Goal: Information Seeking & Learning: Learn about a topic

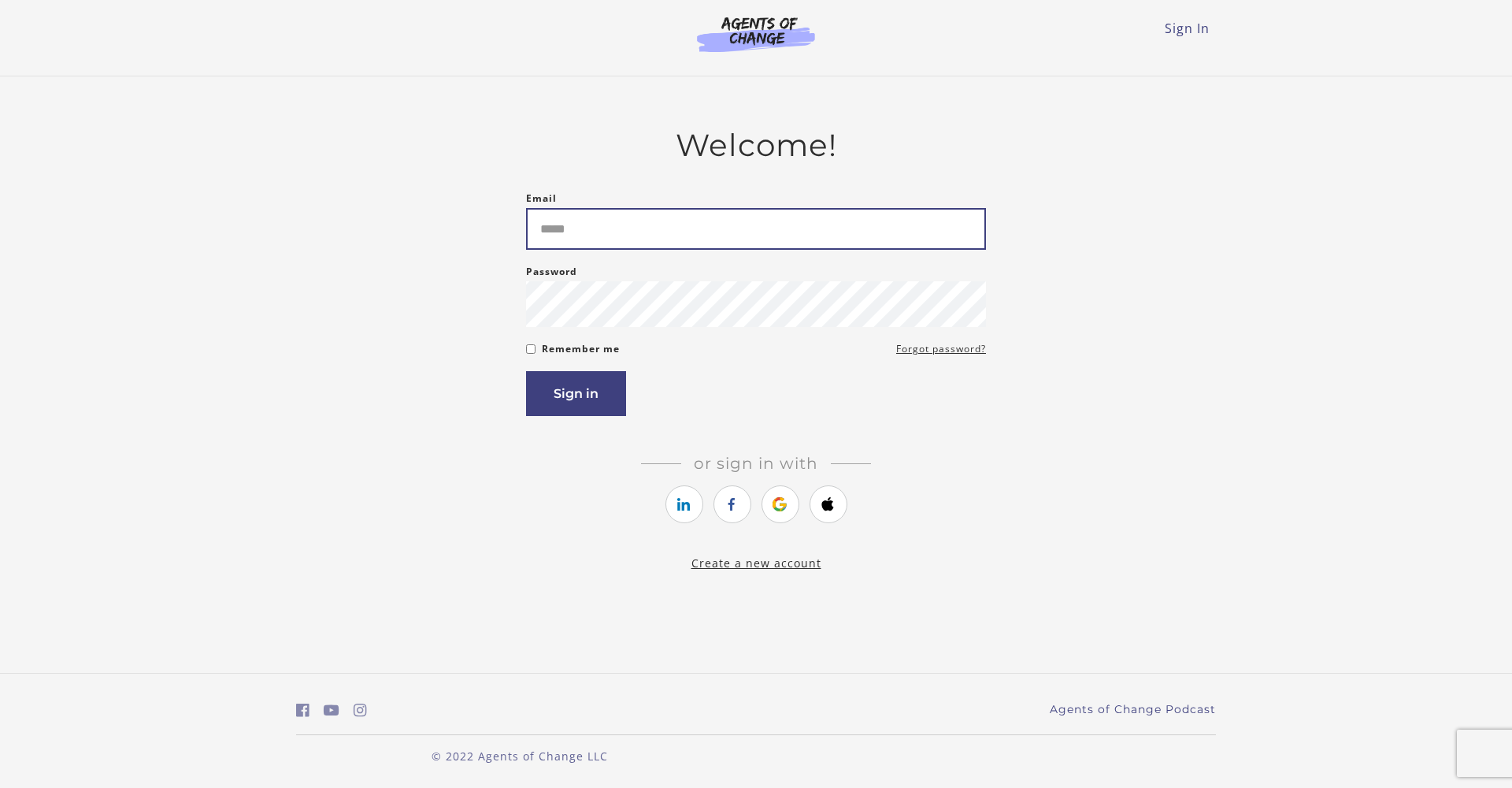
type input "**********"
click at [565, 401] on button "Sign in" at bounding box center [576, 394] width 100 height 45
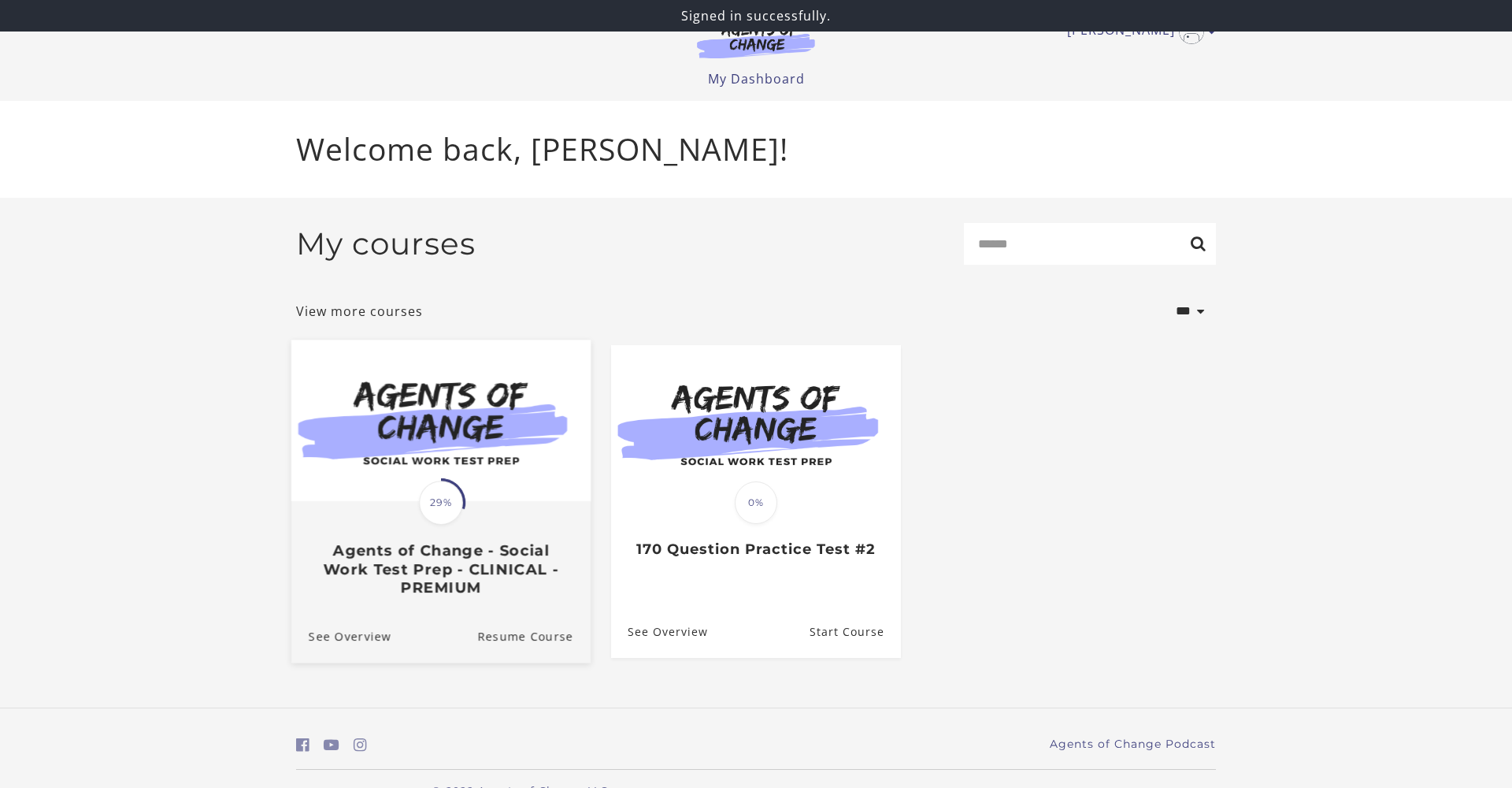
click at [438, 522] on span "29%" at bounding box center [441, 502] width 44 height 44
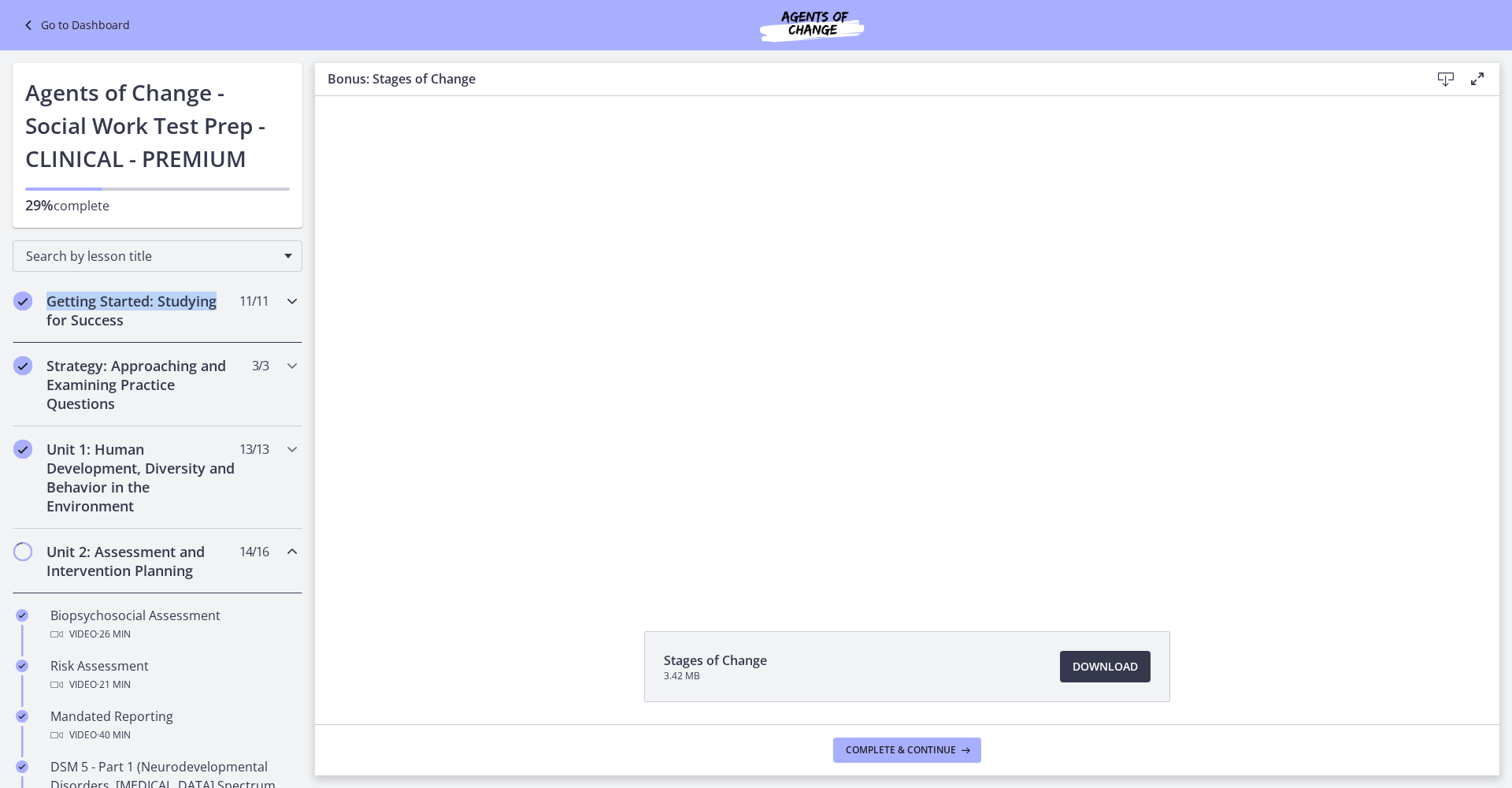
drag, startPoint x: 309, startPoint y: 281, endPoint x: 308, endPoint y: 309, distance: 28.0
click at [308, 309] on div "Getting Started: Studying for Success 11 / 11 Completed" at bounding box center [158, 310] width 315 height 65
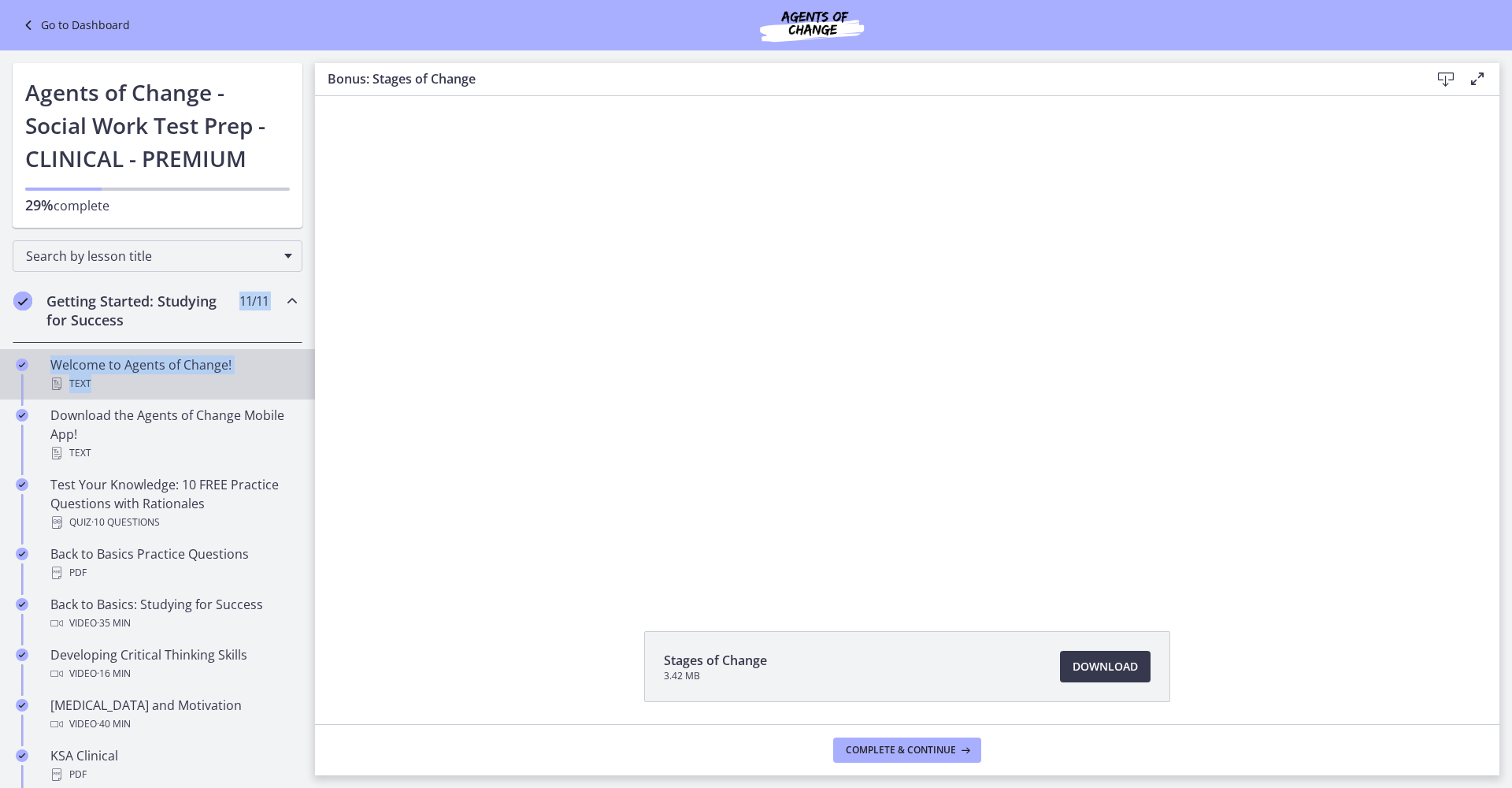
drag, startPoint x: 309, startPoint y: 322, endPoint x: 305, endPoint y: 385, distance: 63.1
click at [305, 385] on div "Getting Started: Studying for Success 11 / 11 Completed Welcome to Agents of Ch…" at bounding box center [158, 622] width 315 height 689
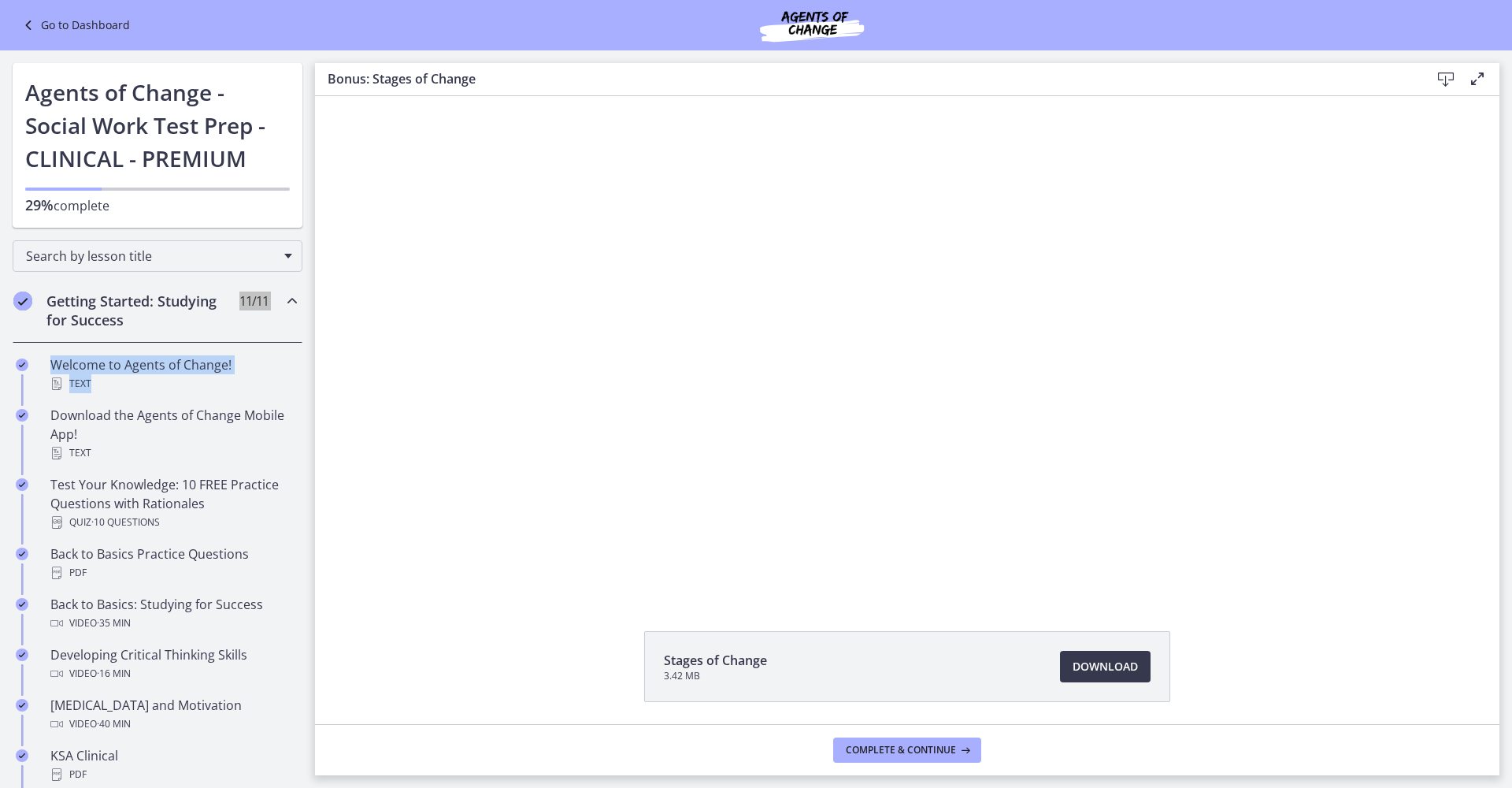
click at [335, 394] on div "Click for sound @keyframes VOLUME_SMALL_WAVE_FLASH { 0% { opacity: 0; } 33% { o…" at bounding box center [907, 346] width 1185 height 499
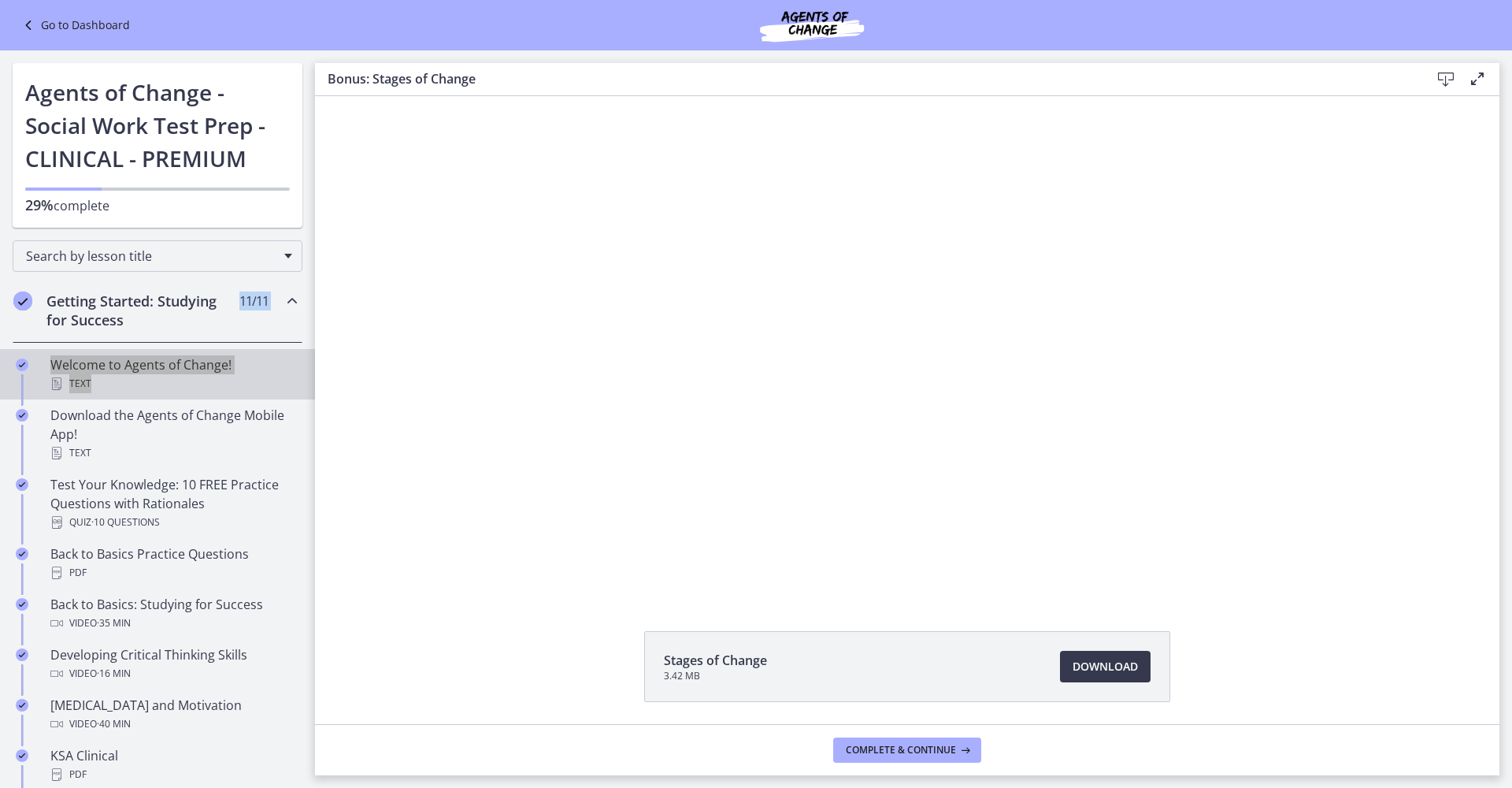
click at [309, 398] on link "Welcome to Agents of Change! Text" at bounding box center [158, 373] width 315 height 51
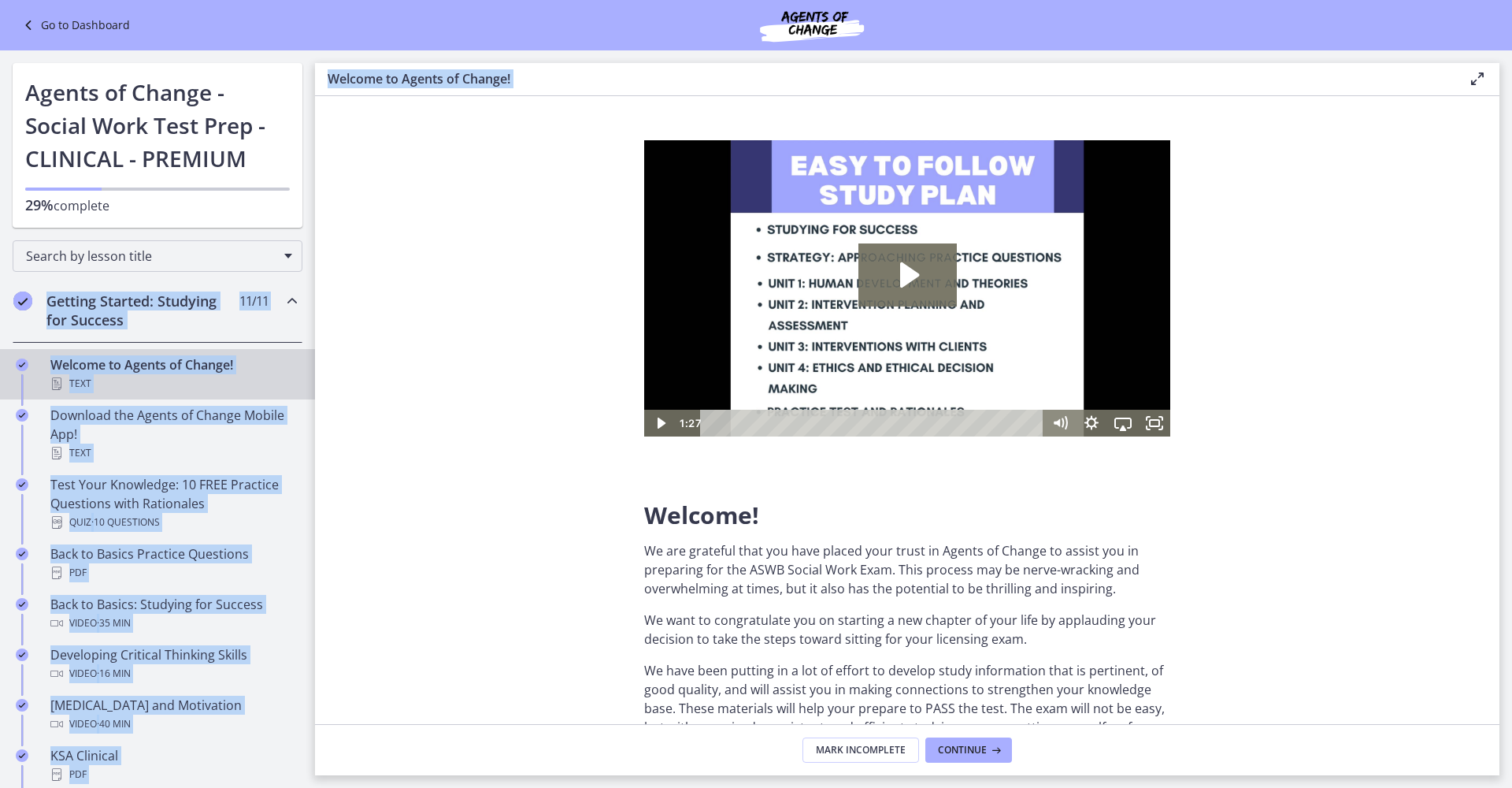
drag, startPoint x: 312, startPoint y: 249, endPoint x: 523, endPoint y: 173, distance: 224.3
click at [523, 173] on div "Go to Dashboard Go to Dashboard Agents of Change - Social Work Test Prep - CLIN…" at bounding box center [756, 419] width 1512 height 737
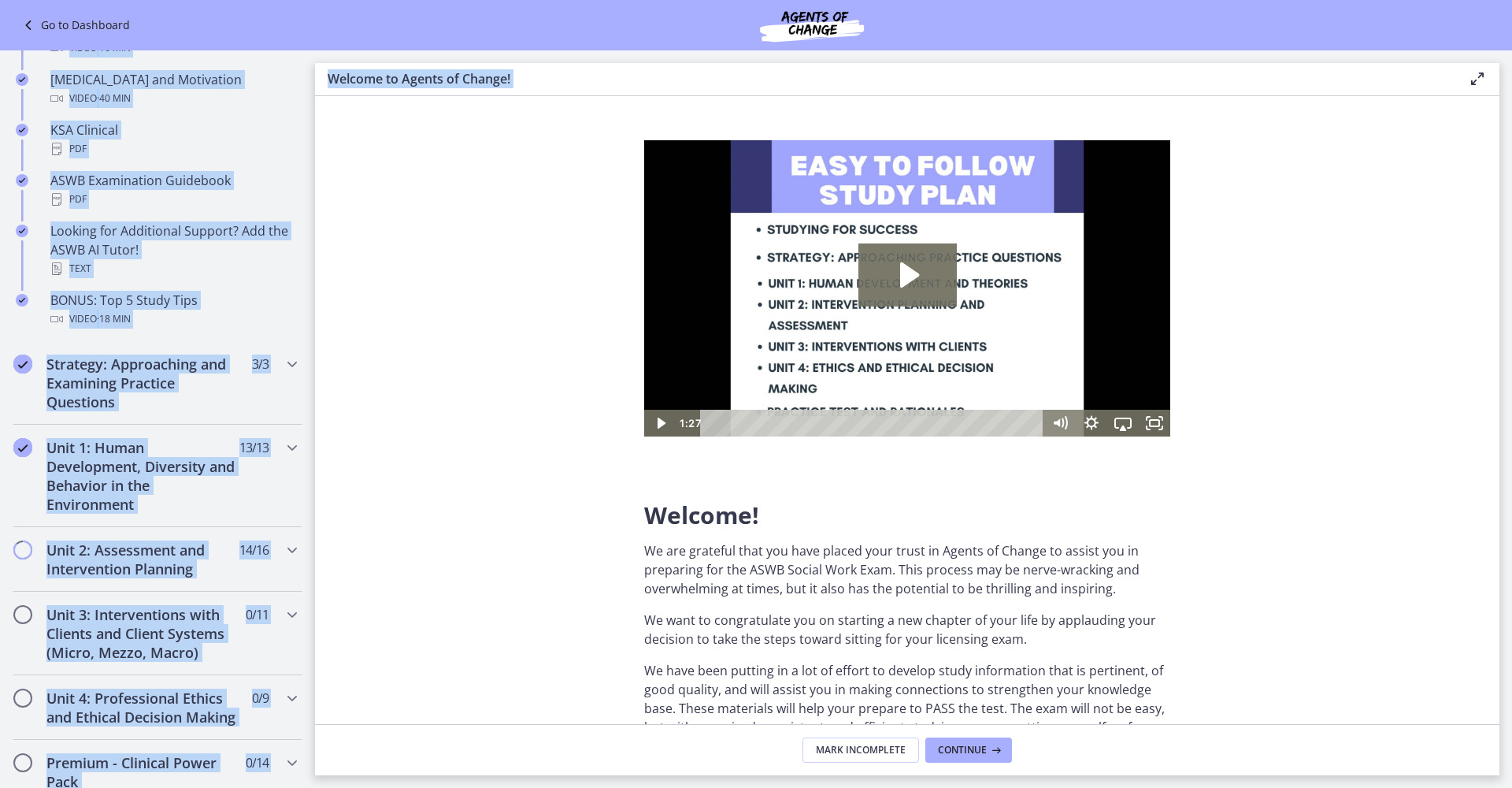
scroll to position [622, 0]
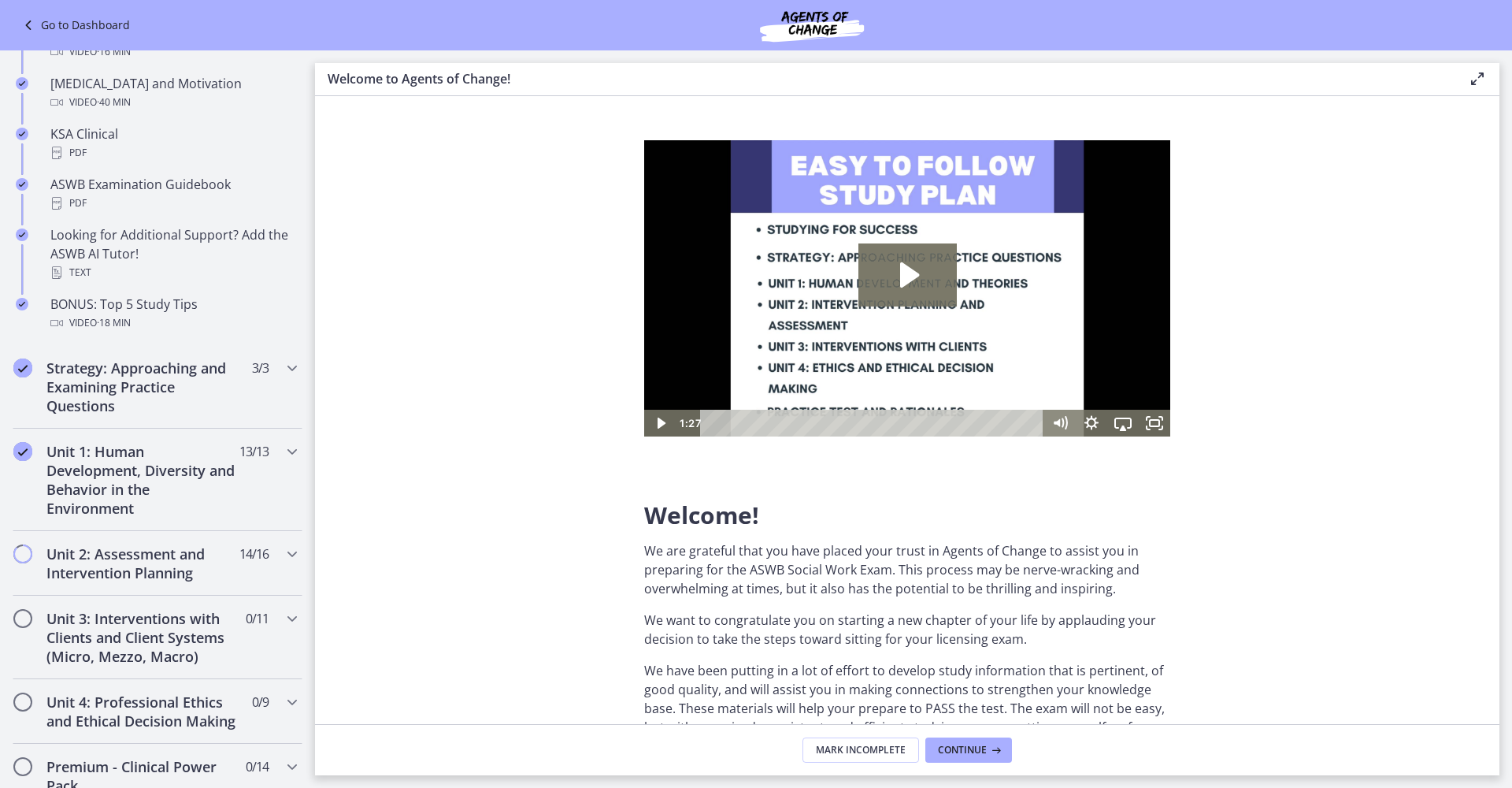
click at [396, 398] on section "Welcome! We are grateful that you have placed your trust in Agents of Change to…" at bounding box center [907, 410] width 1185 height 628
click at [283, 450] on icon "Chapters" at bounding box center [292, 452] width 19 height 19
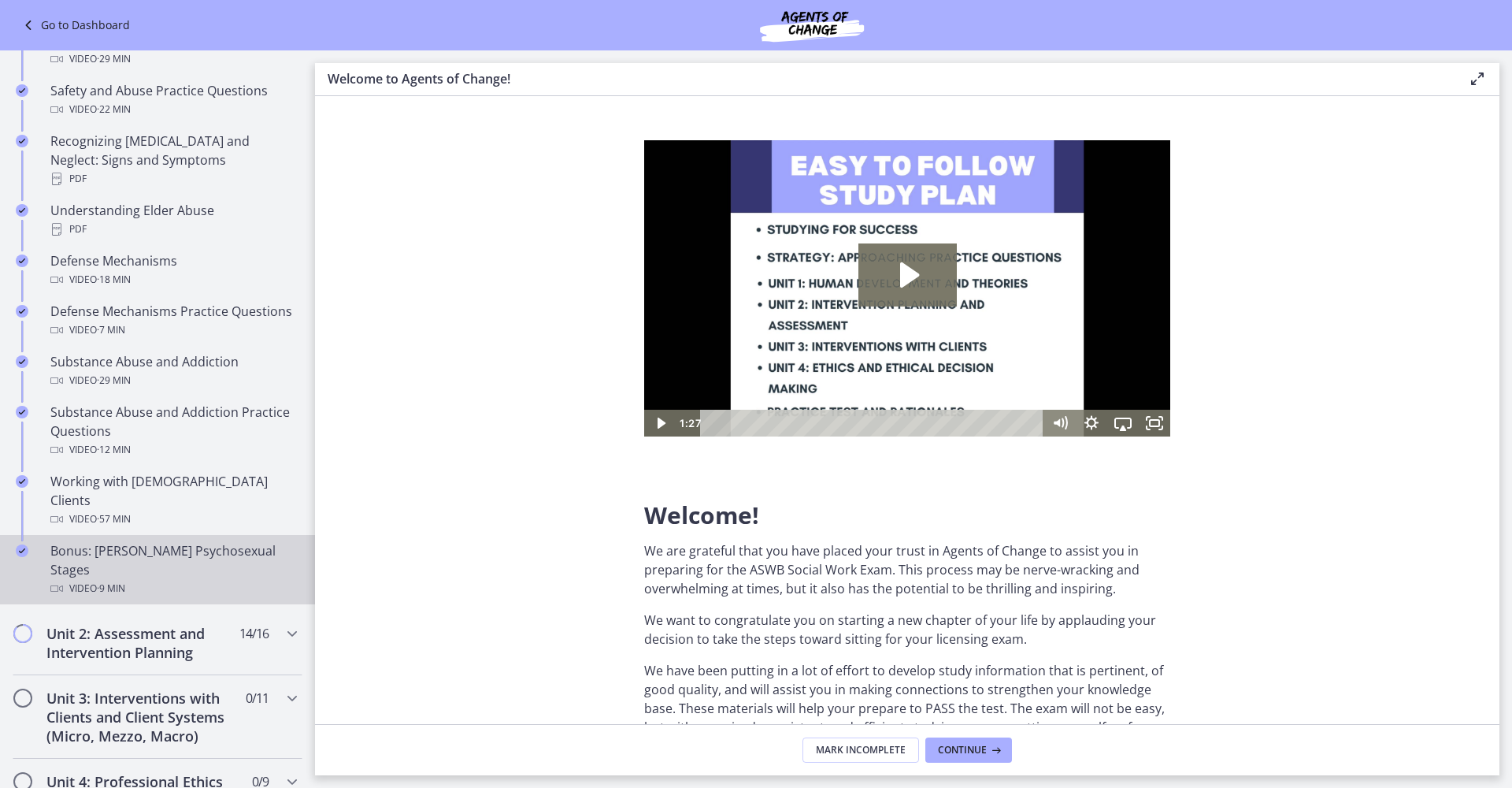
scroll to position [830, 0]
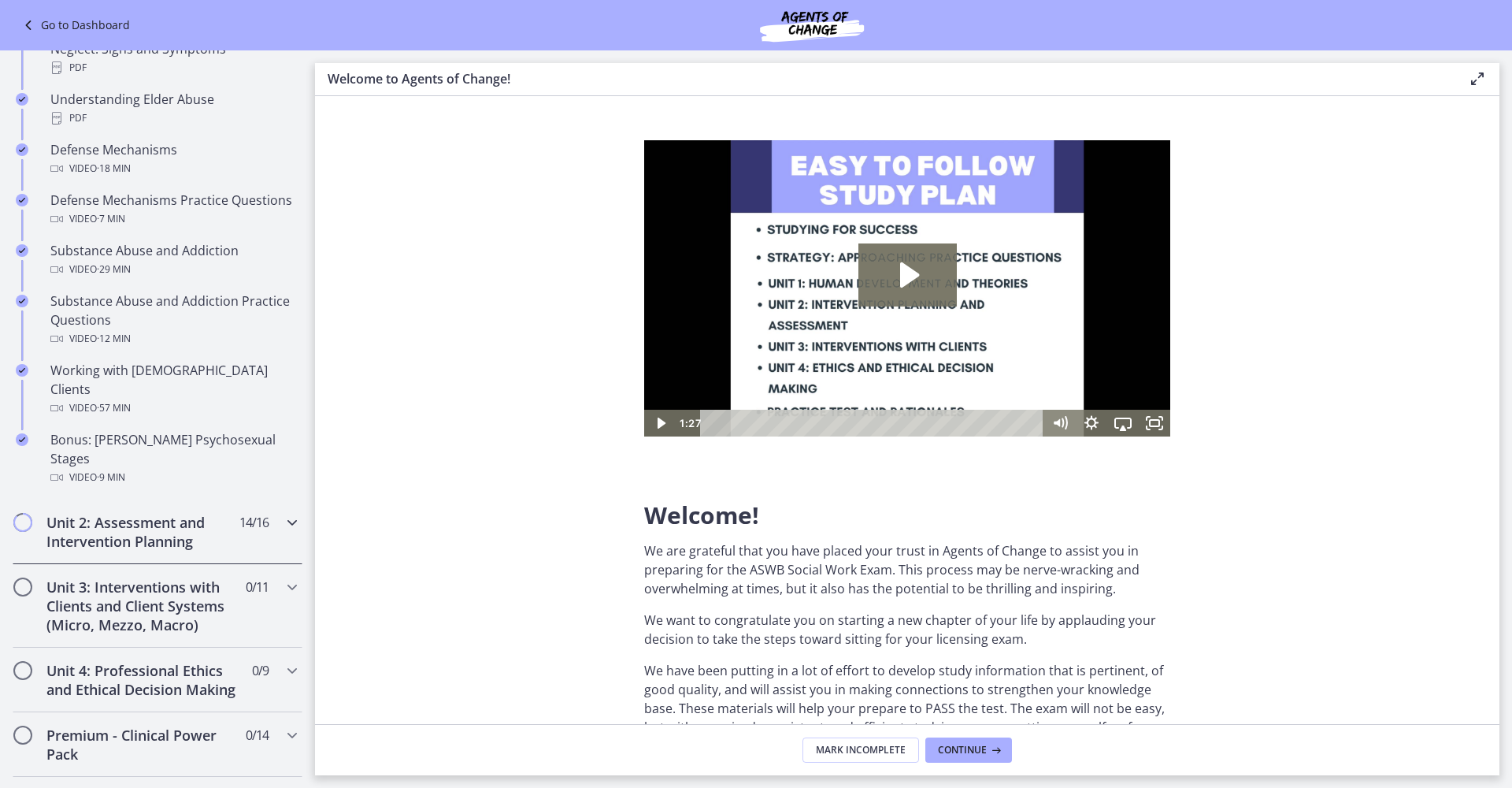
click at [283, 513] on icon "Chapters" at bounding box center [292, 522] width 19 height 19
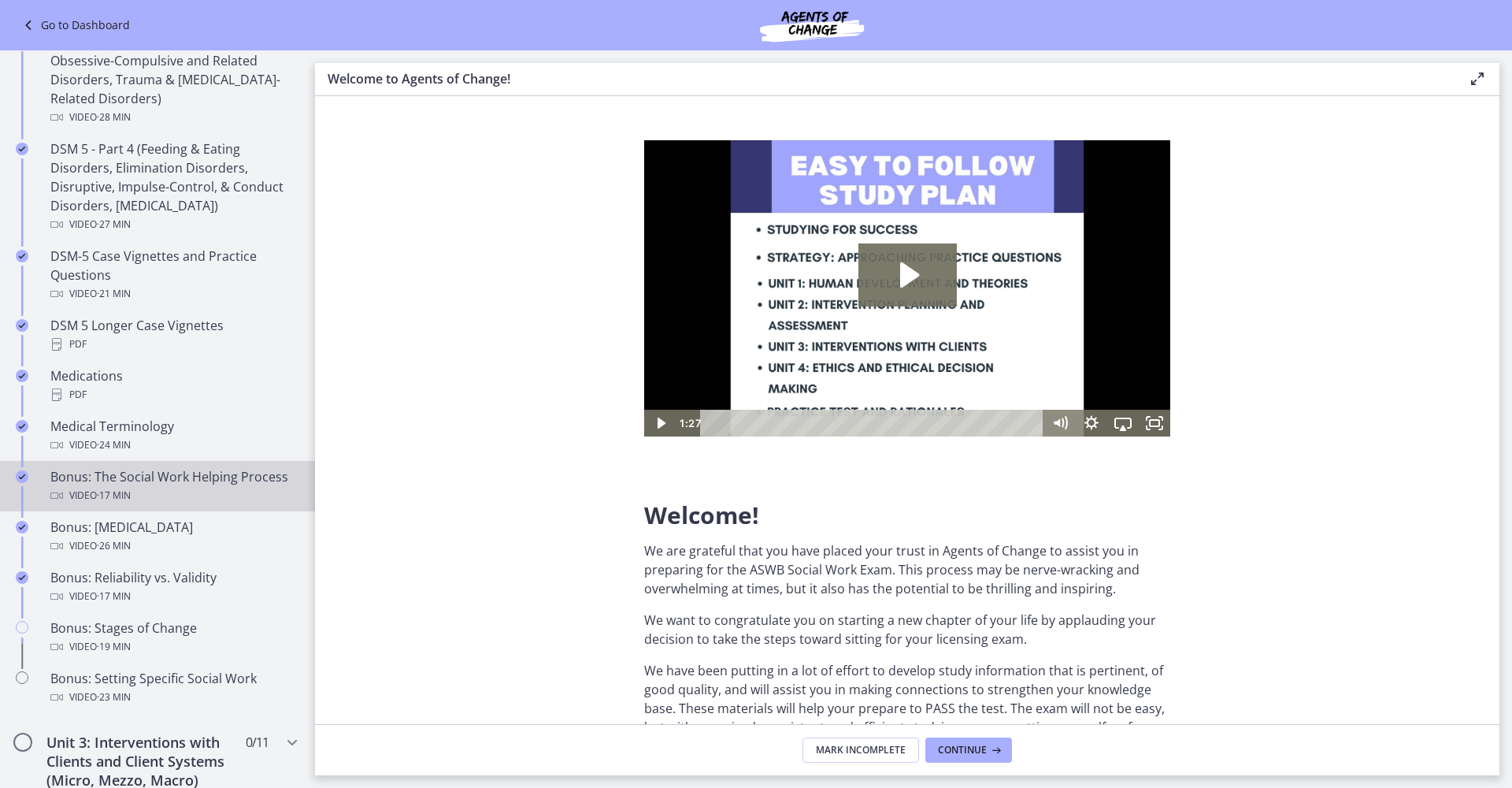
scroll to position [885, 0]
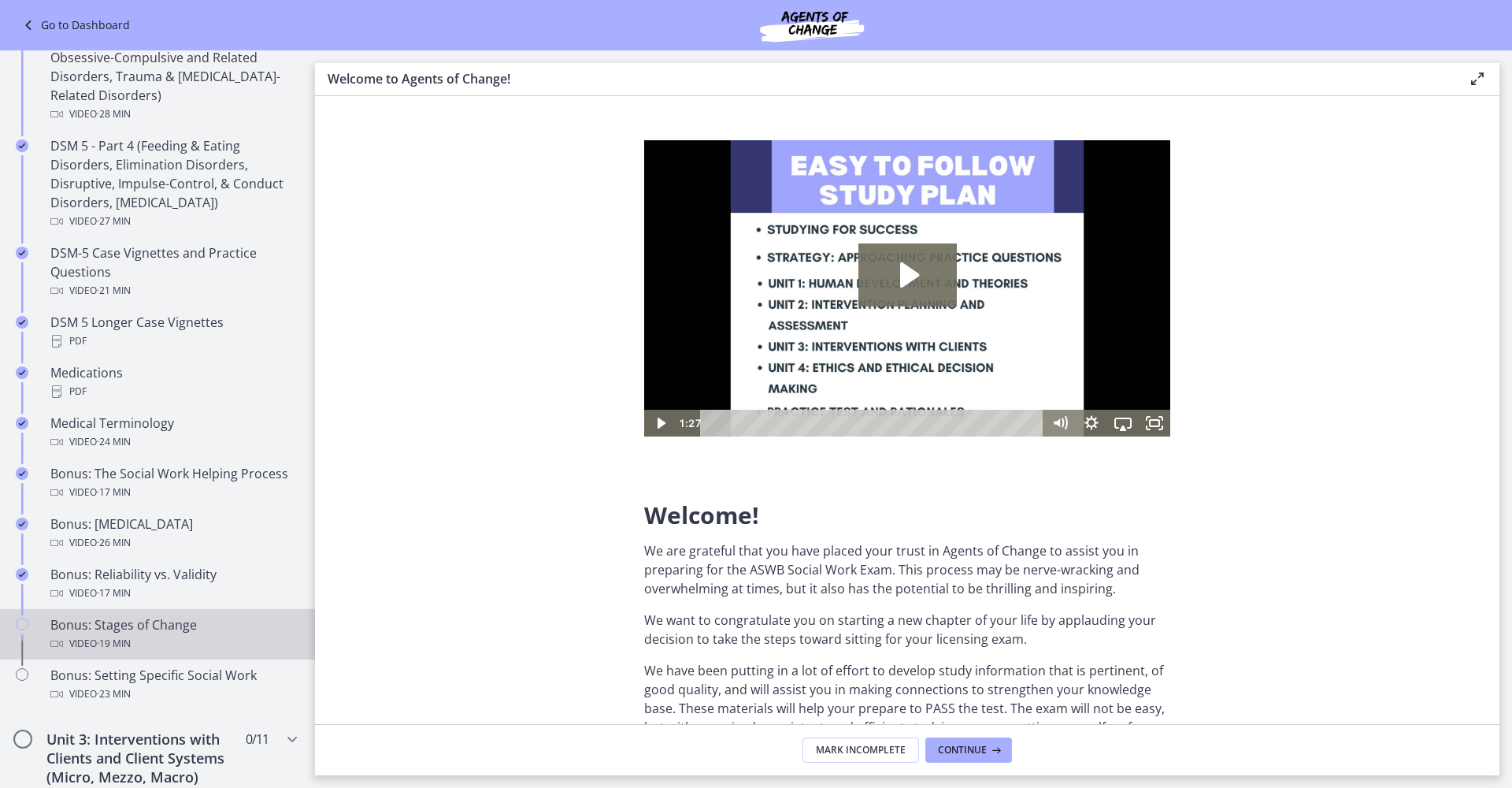
click at [132, 626] on div "Bonus: Stages of Change Video · 19 min" at bounding box center [173, 634] width 245 height 38
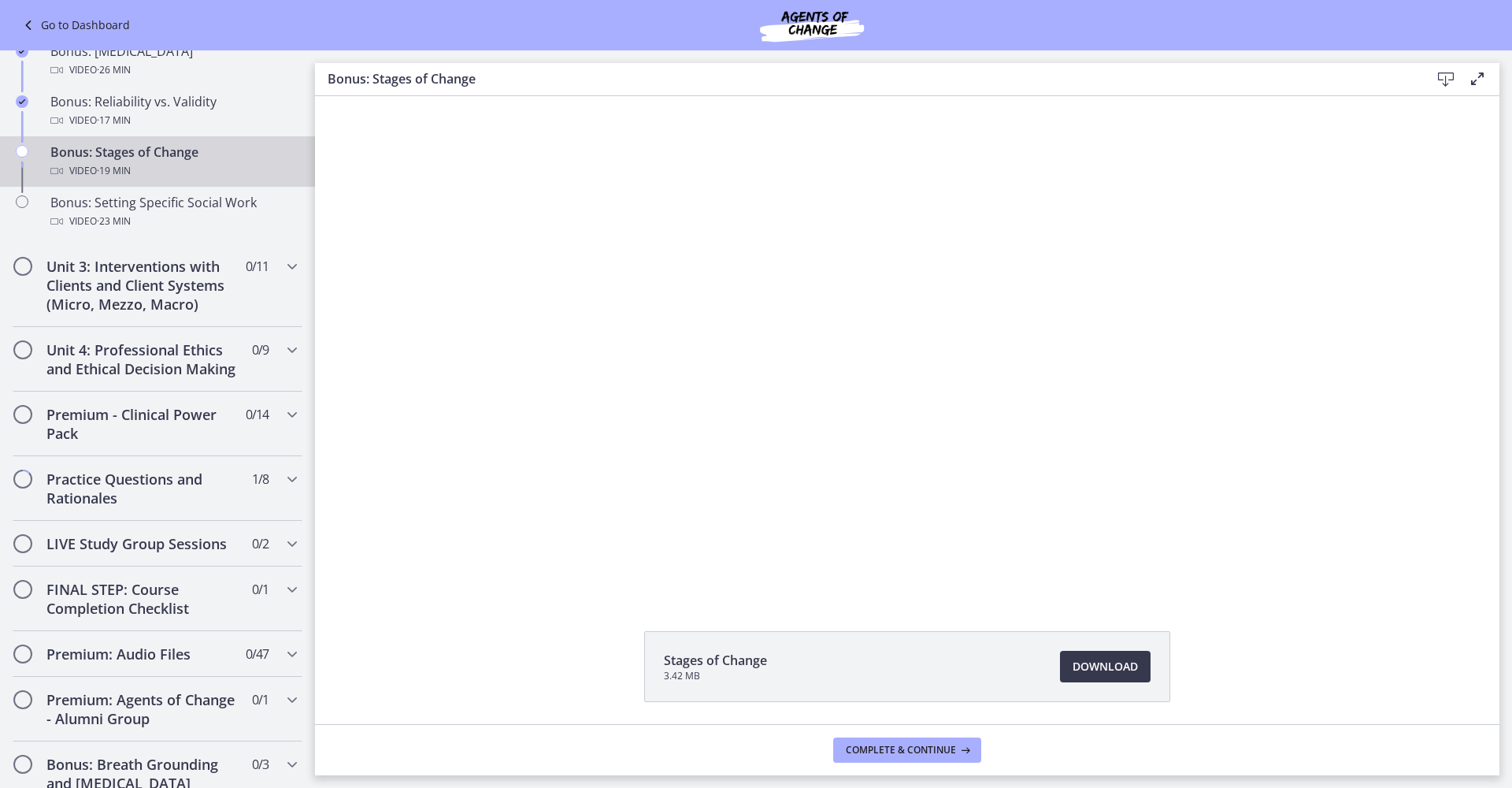
scroll to position [1361, 0]
click at [283, 661] on icon "Chapters" at bounding box center [292, 651] width 19 height 19
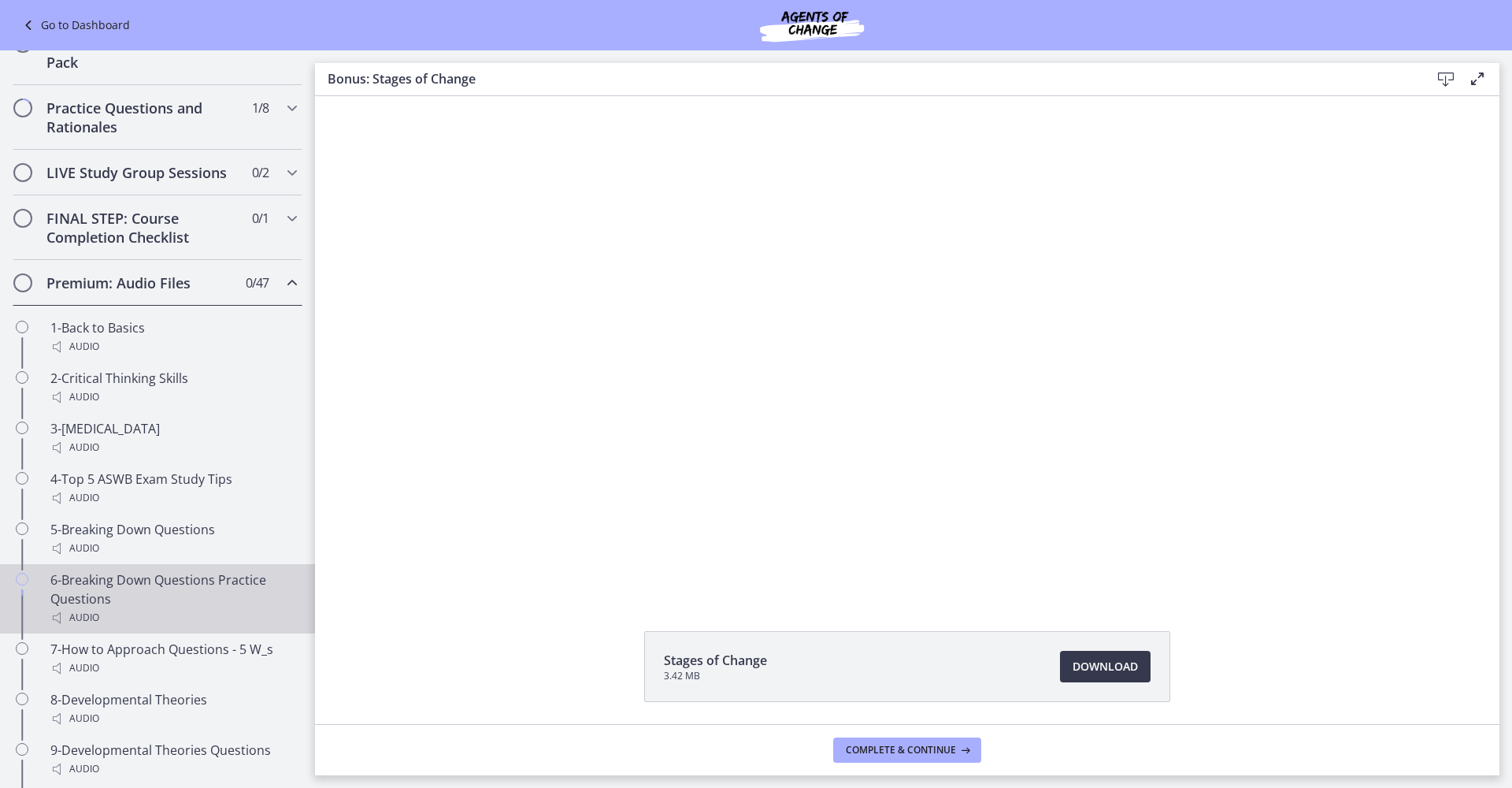
scroll to position [703, 0]
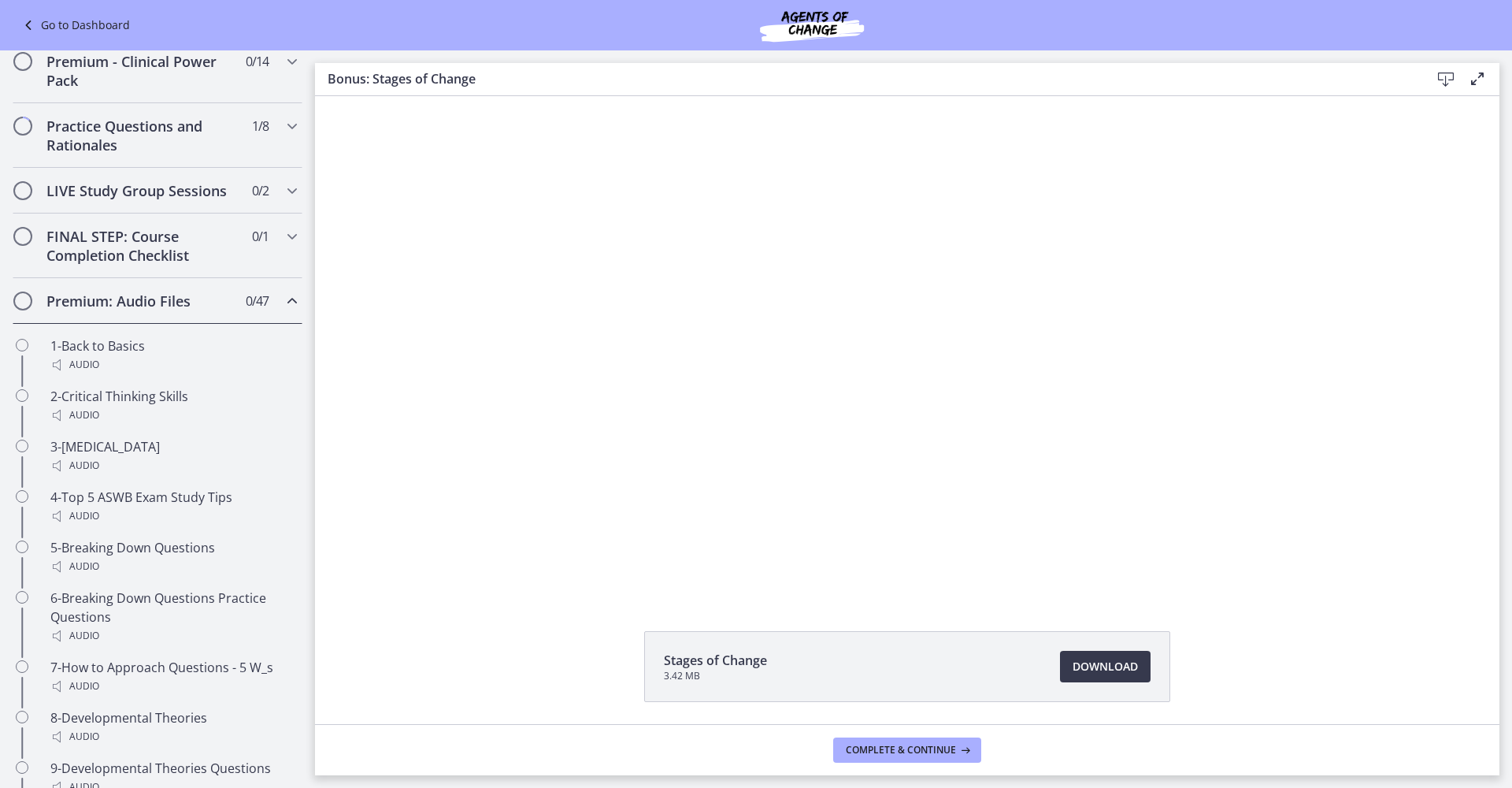
click at [283, 310] on icon "Chapters" at bounding box center [292, 301] width 19 height 19
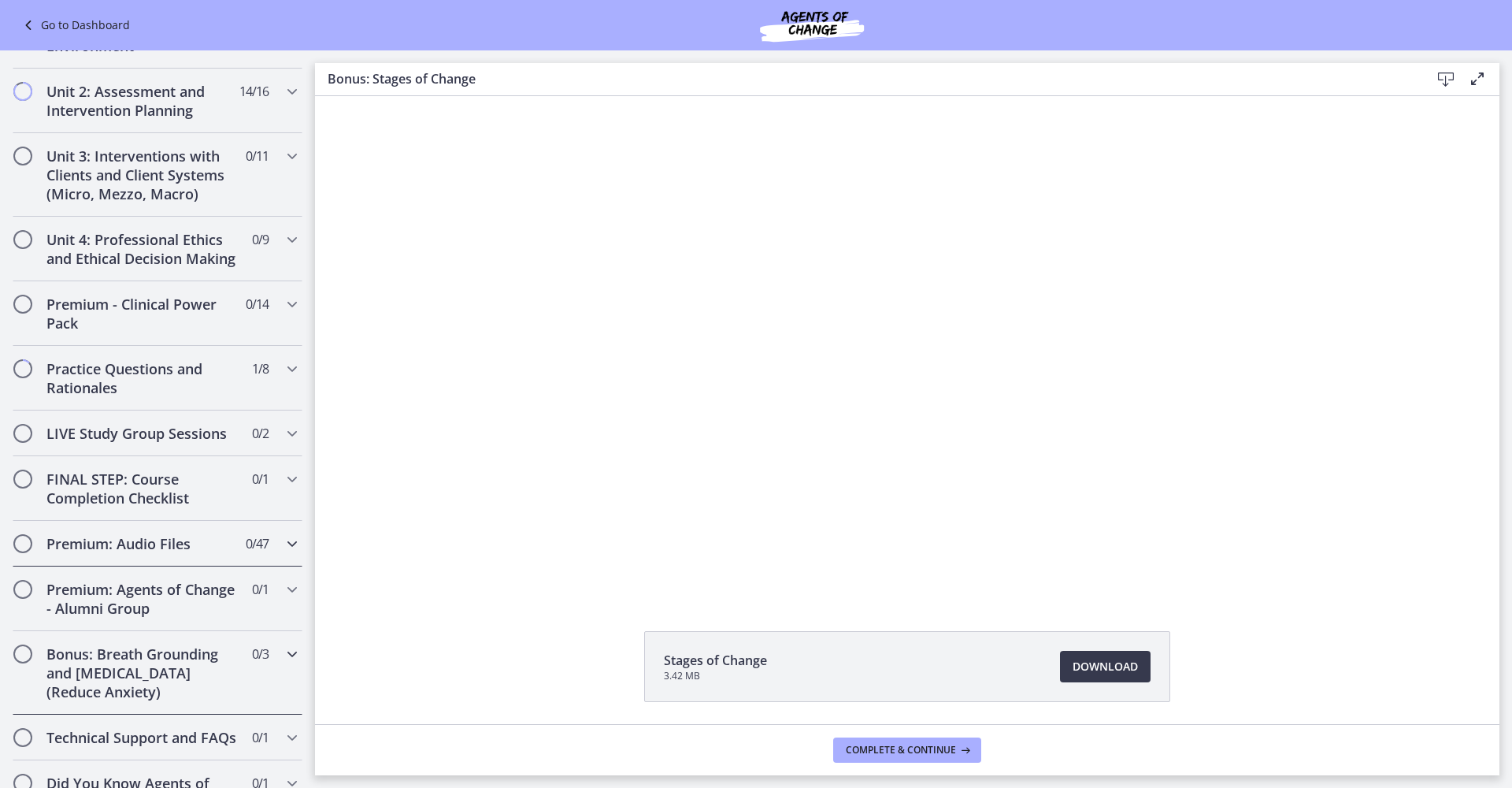
scroll to position [44, 0]
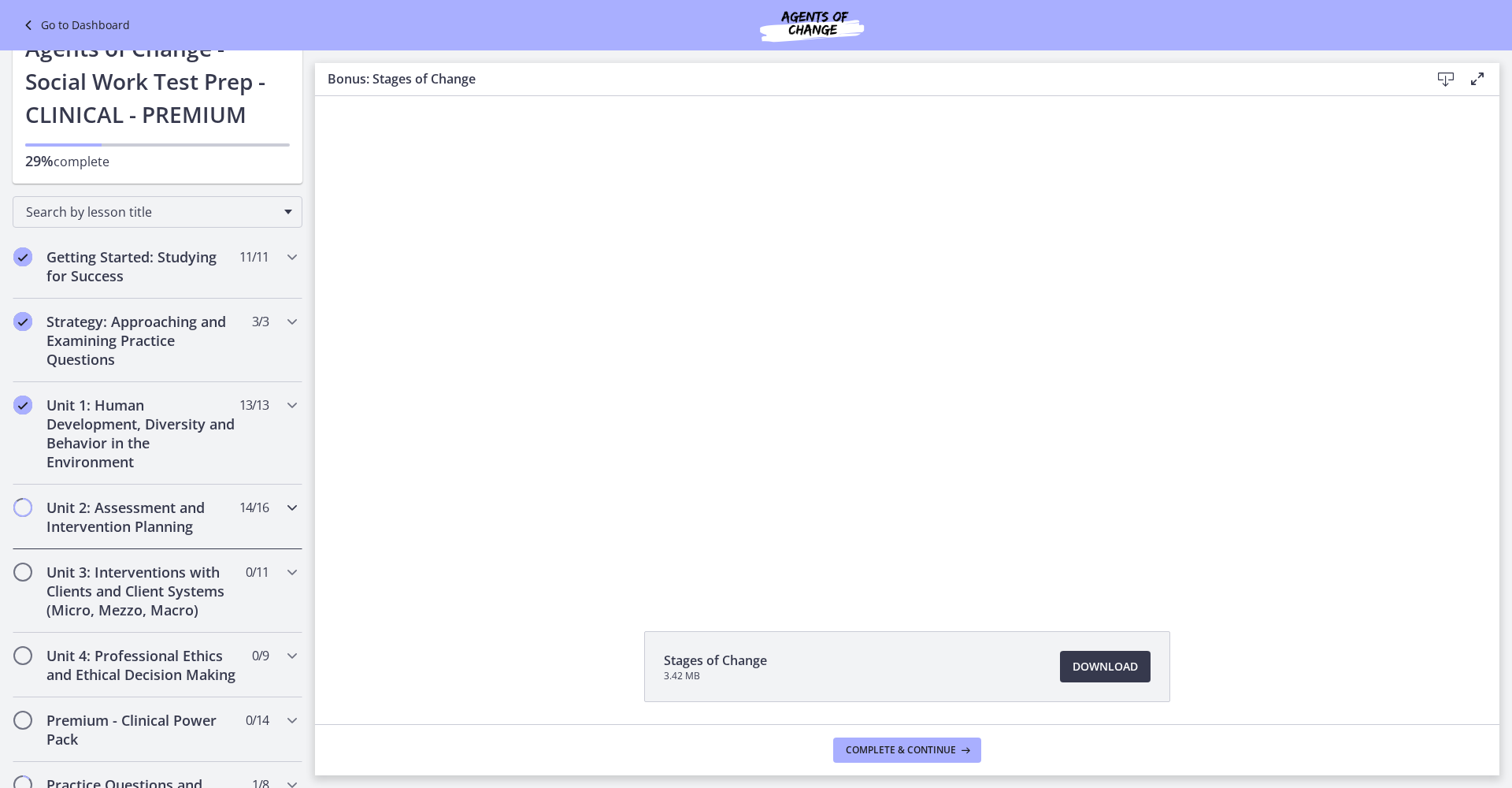
click at [283, 505] on icon "Chapters" at bounding box center [292, 507] width 19 height 19
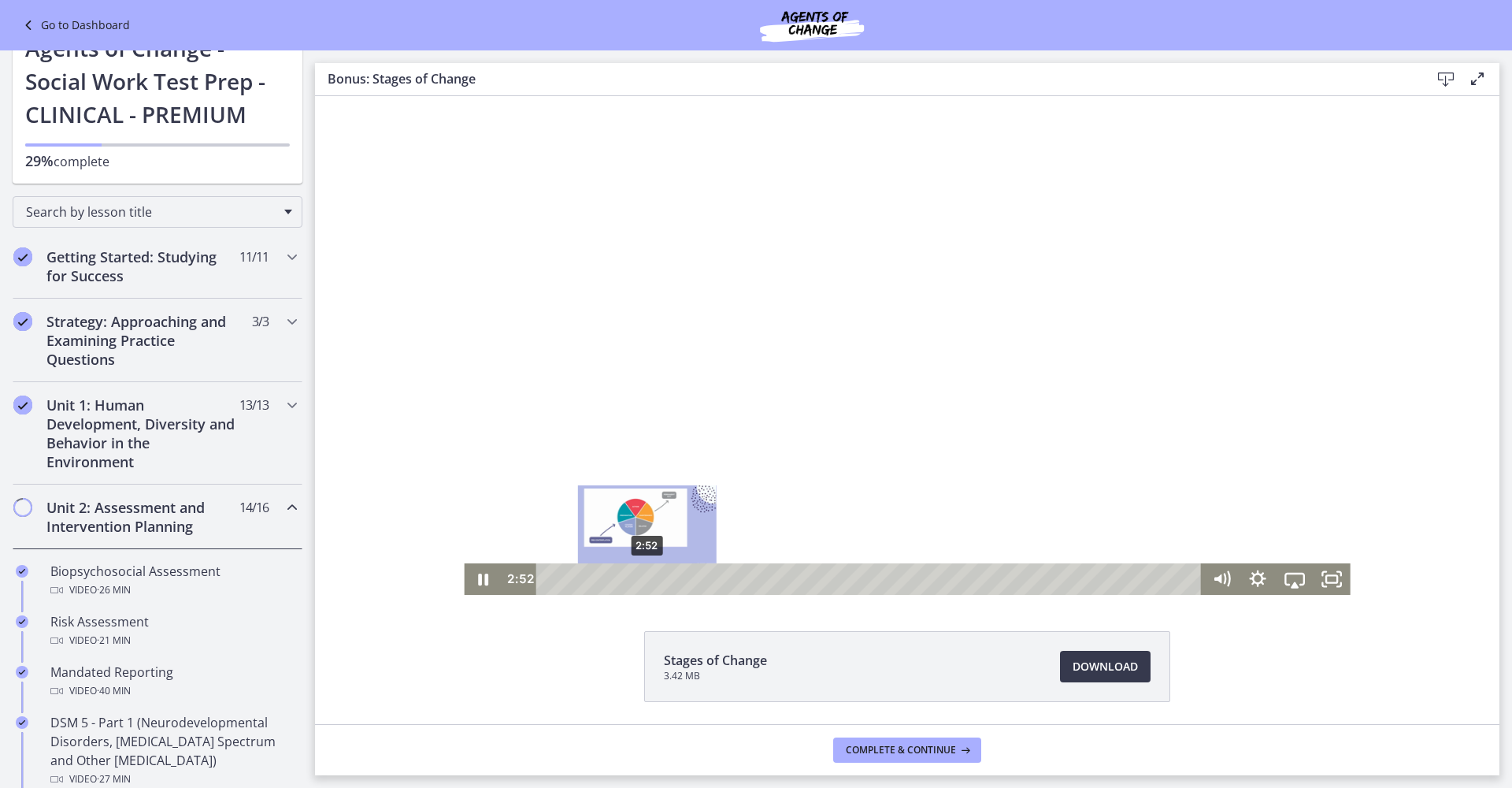
click at [640, 578] on div "2:52" at bounding box center [872, 579] width 643 height 32
click at [620, 577] on div "2:14" at bounding box center [872, 579] width 643 height 32
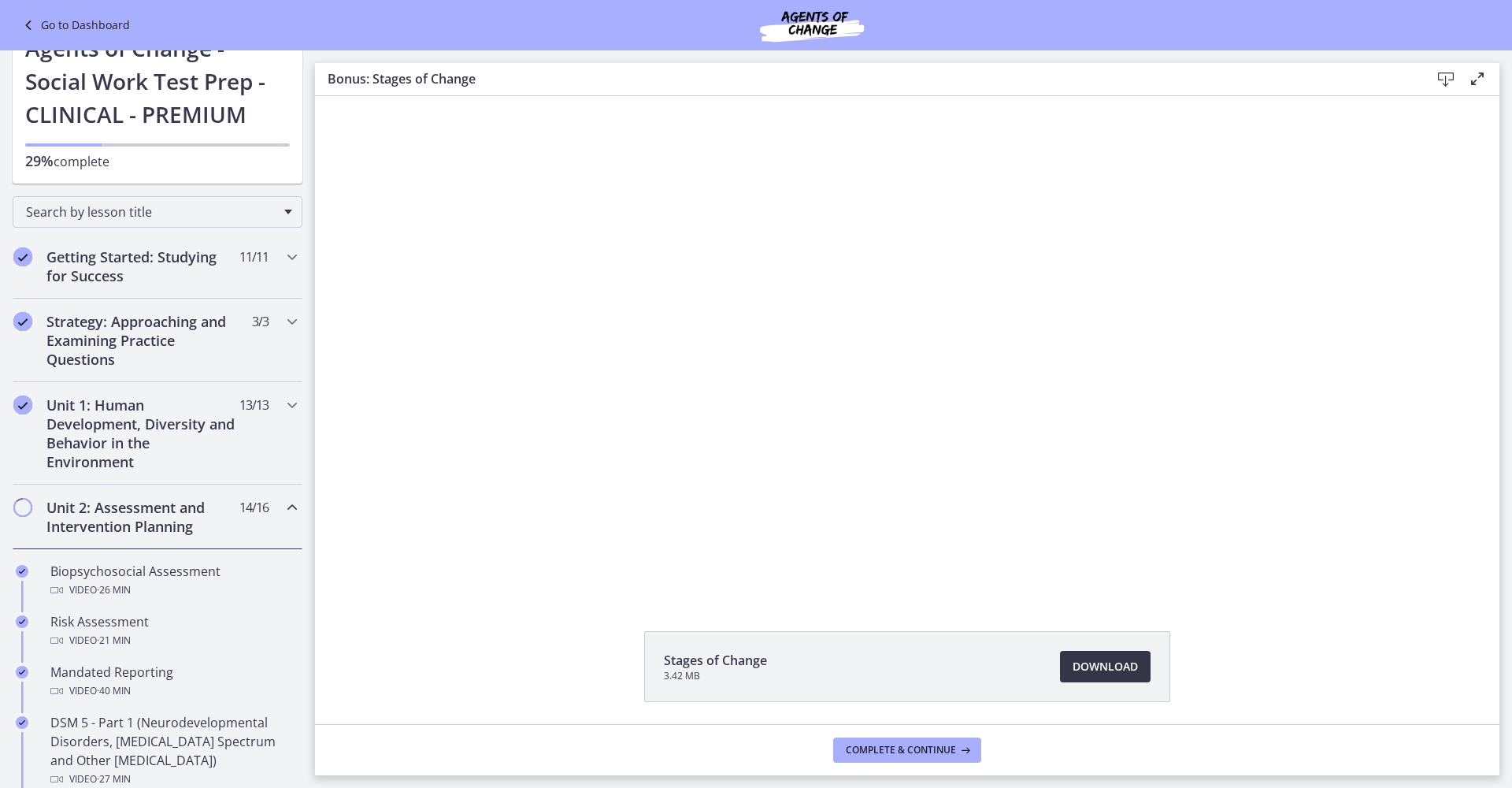
click at [1113, 658] on span "Download Opens in a new window" at bounding box center [1104, 667] width 65 height 19
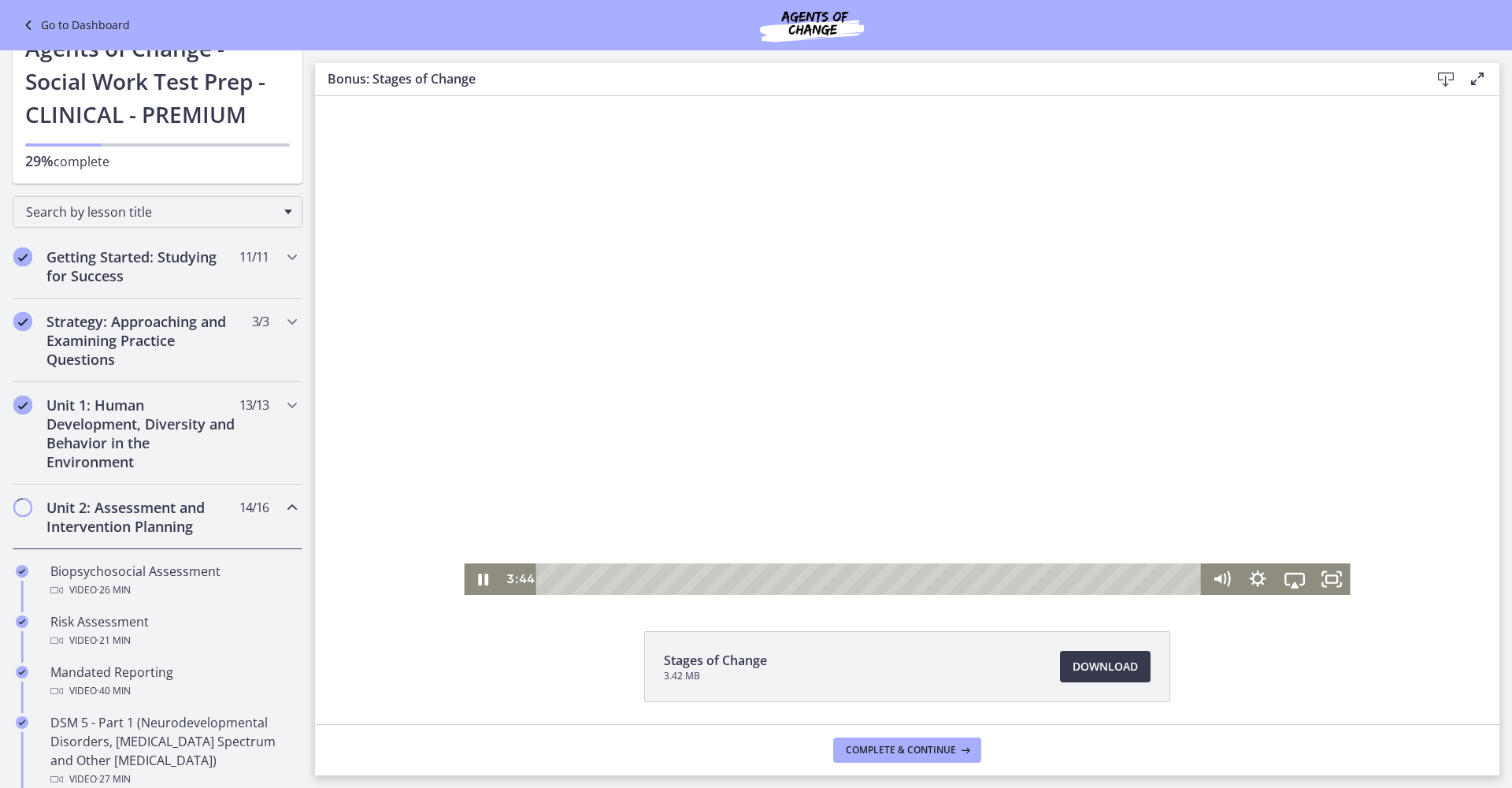
click at [761, 212] on div at bounding box center [907, 346] width 886 height 499
click at [797, 224] on div at bounding box center [907, 346] width 886 height 499
click at [827, 211] on div at bounding box center [907, 346] width 886 height 499
click at [830, 230] on div at bounding box center [907, 346] width 886 height 499
click at [813, 577] on div "7:59" at bounding box center [872, 579] width 643 height 32
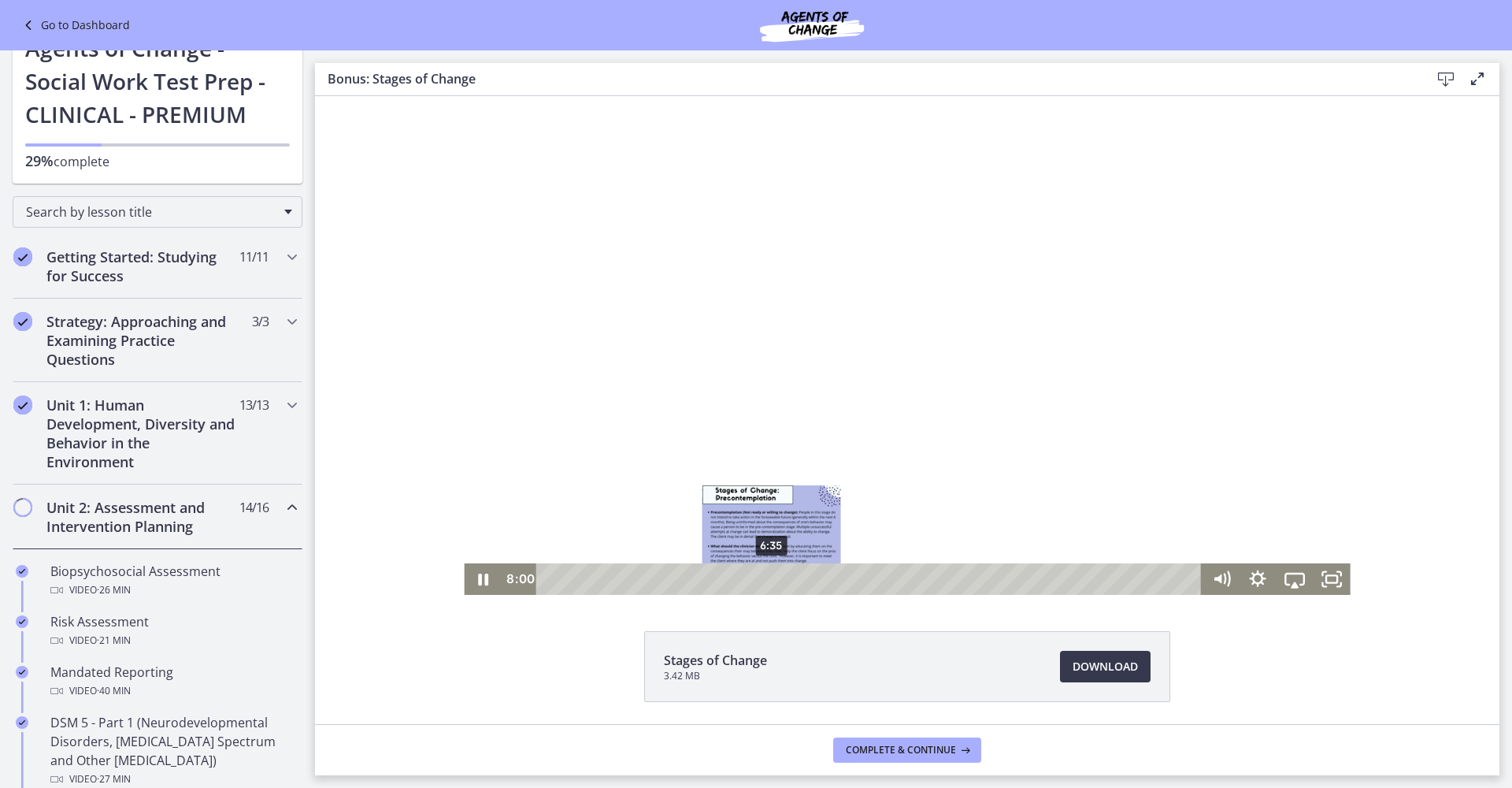
click at [766, 576] on div "6:35" at bounding box center [872, 579] width 643 height 32
click at [709, 574] on div "4:54" at bounding box center [872, 579] width 643 height 32
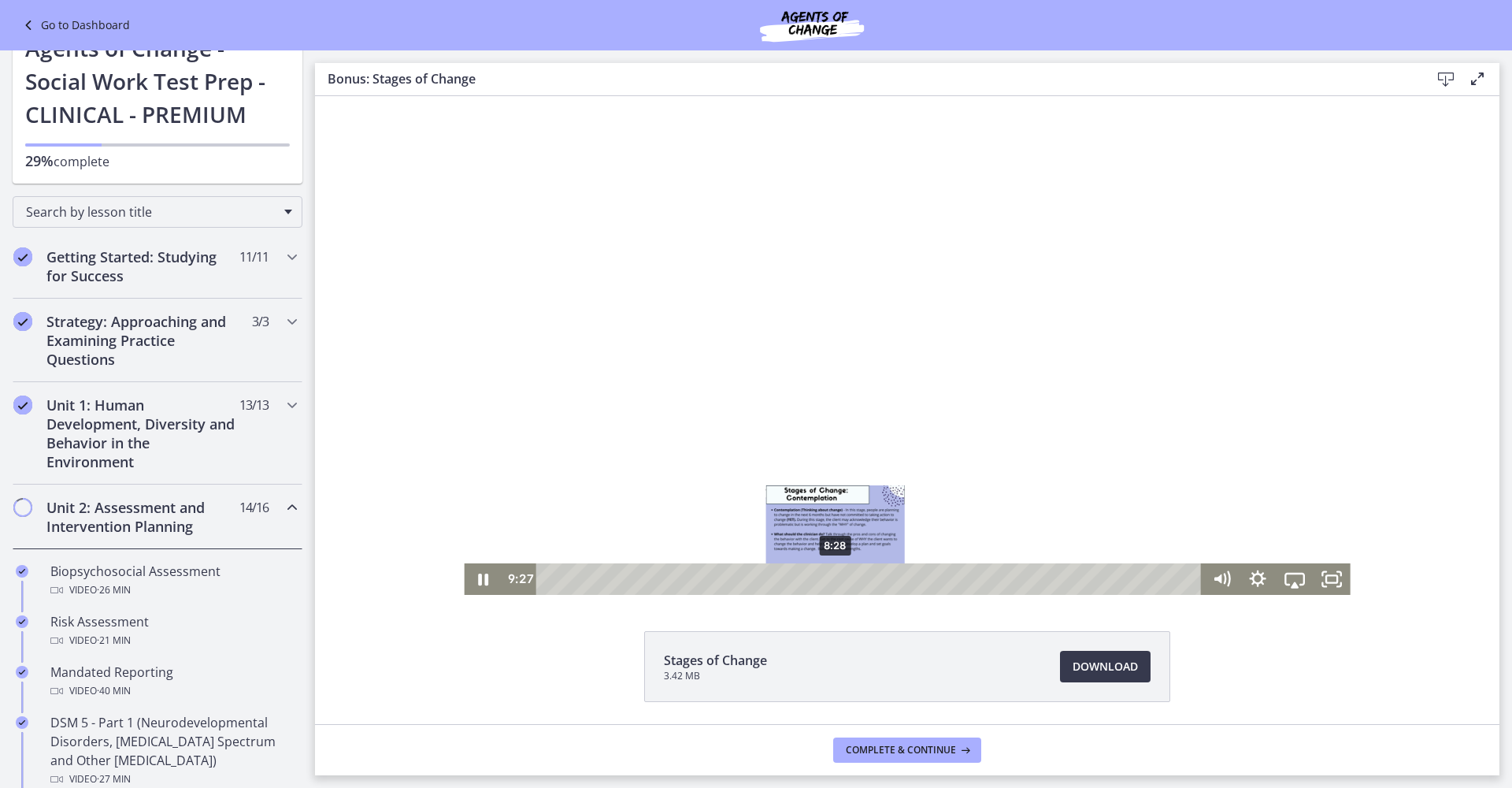
click at [830, 576] on div "8:28" at bounding box center [872, 579] width 643 height 32
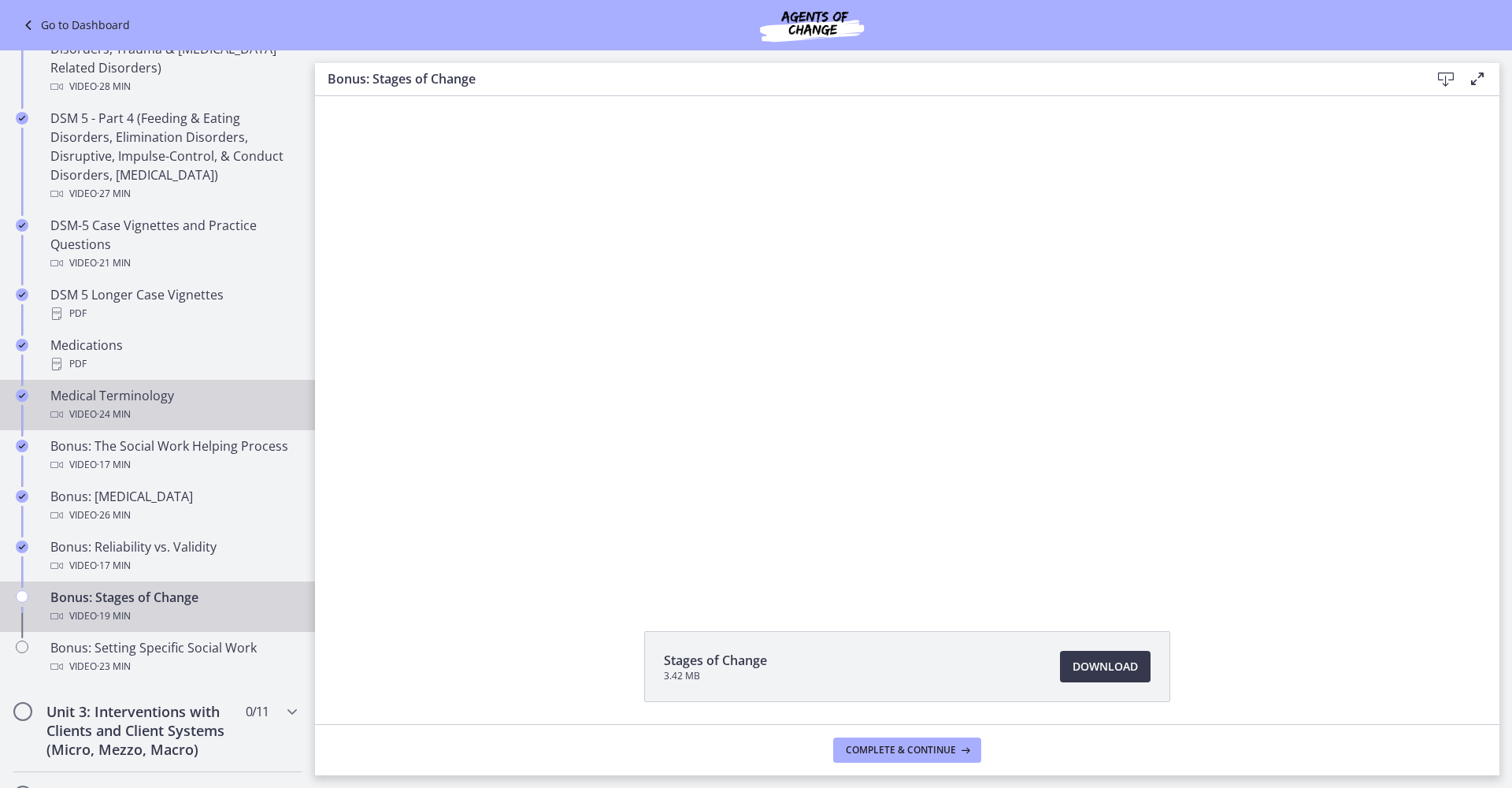
scroll to position [1039, 0]
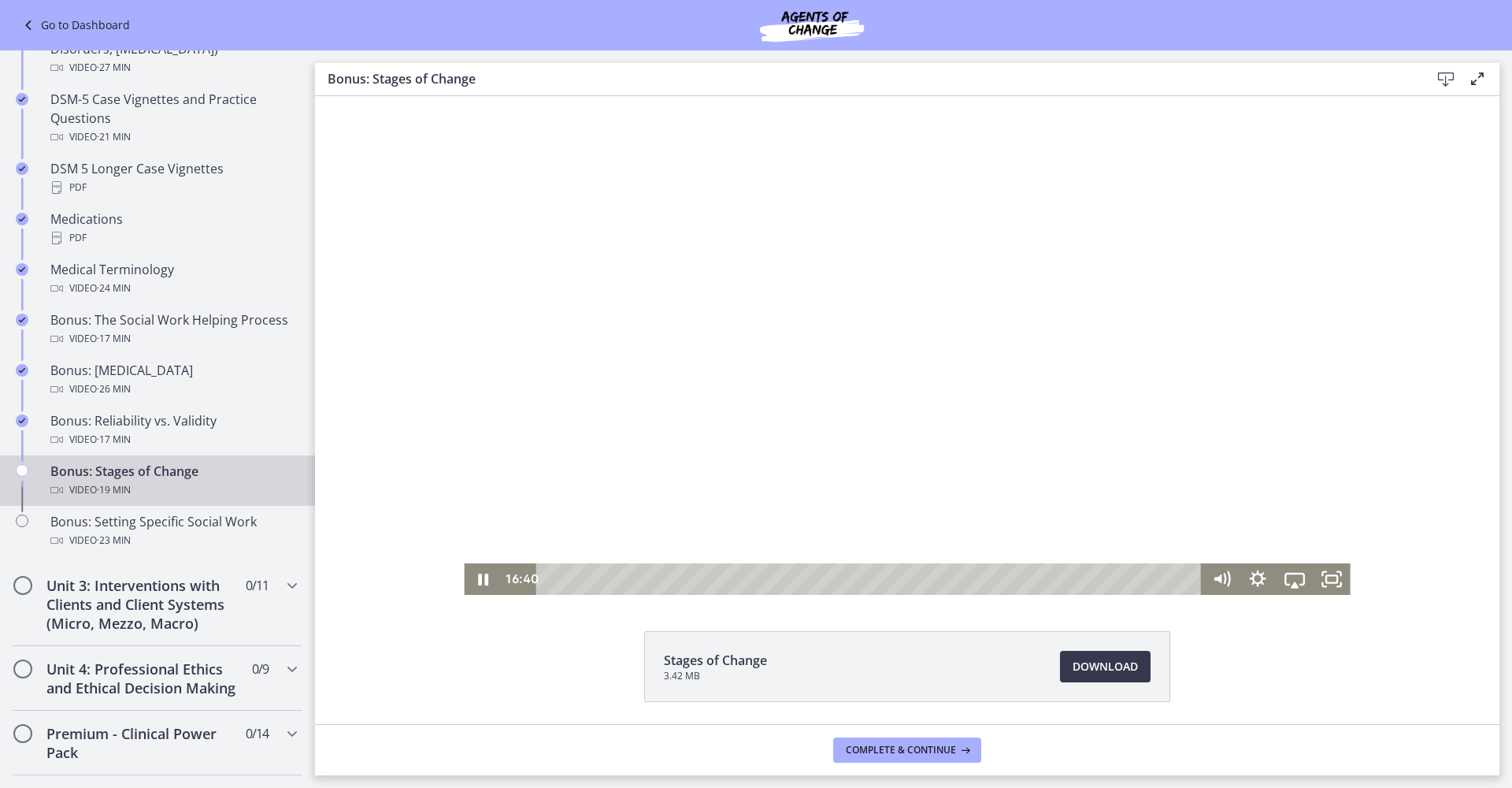
click at [816, 304] on div at bounding box center [907, 346] width 886 height 499
click at [771, 375] on div at bounding box center [907, 346] width 886 height 499
click at [736, 376] on div at bounding box center [907, 346] width 886 height 499
click at [758, 290] on div at bounding box center [907, 346] width 886 height 499
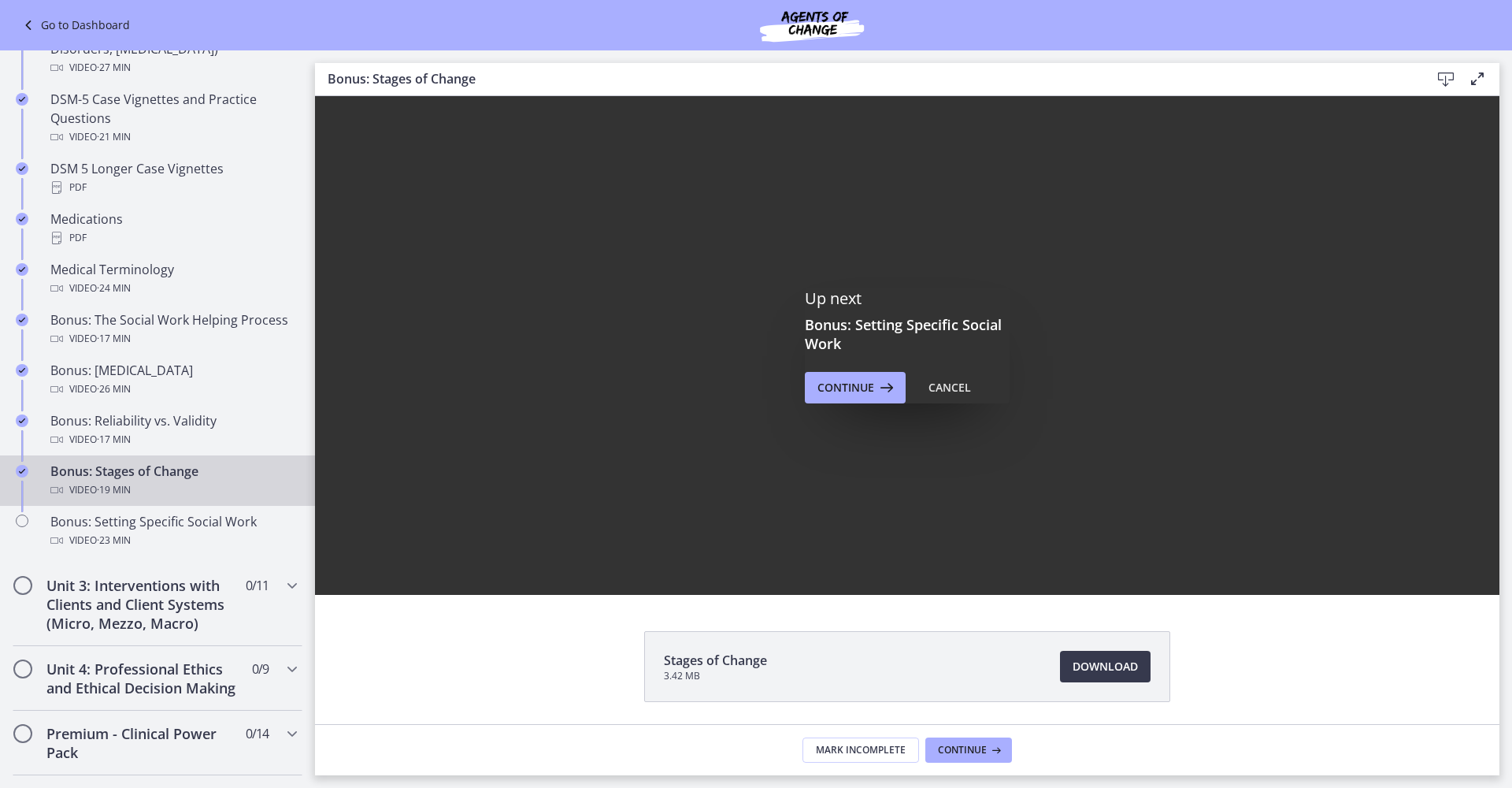
scroll to position [0, 0]
click at [839, 389] on span "Continue" at bounding box center [845, 388] width 56 height 19
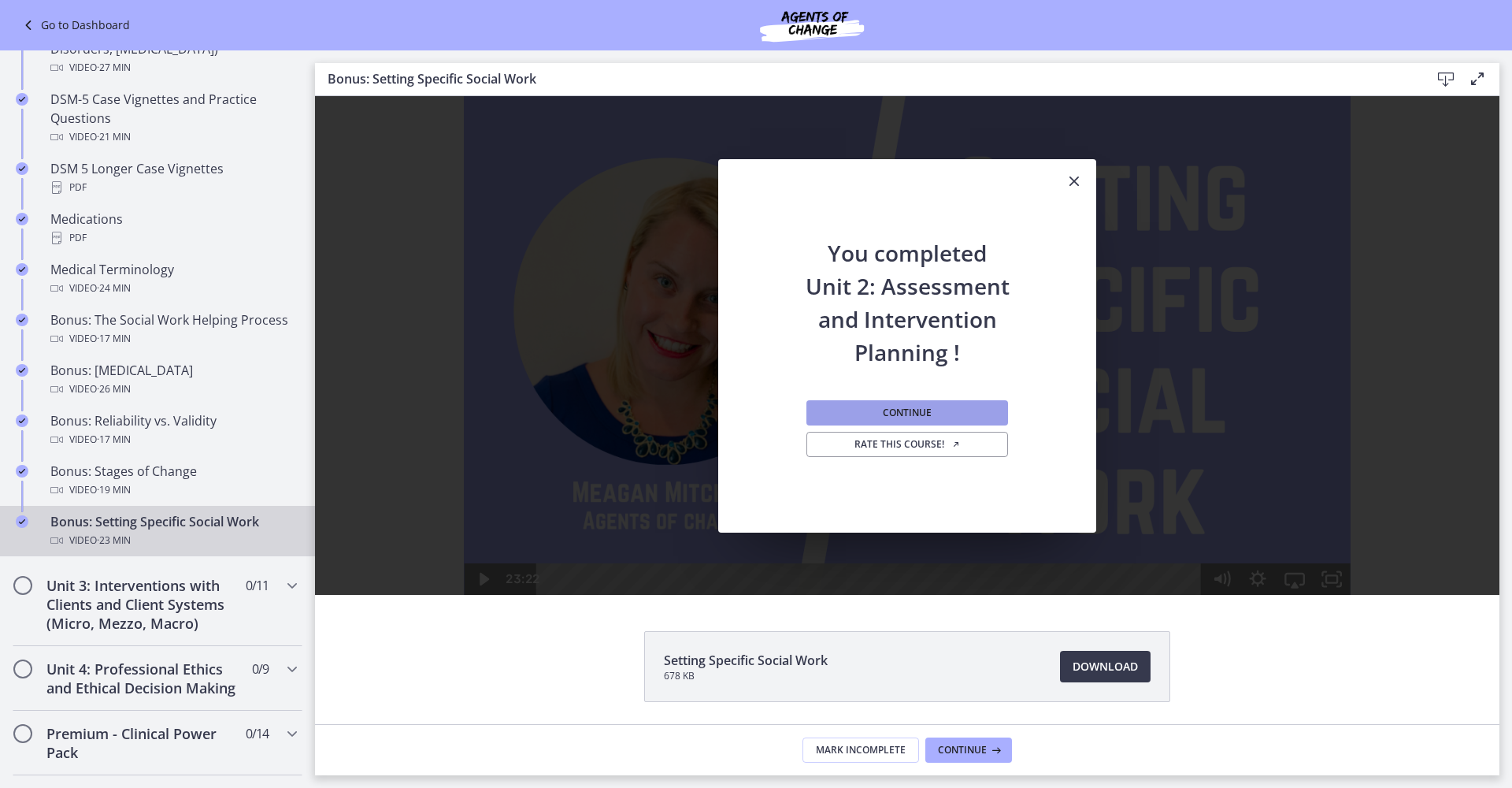
click at [942, 415] on button "Continue" at bounding box center [907, 413] width 201 height 25
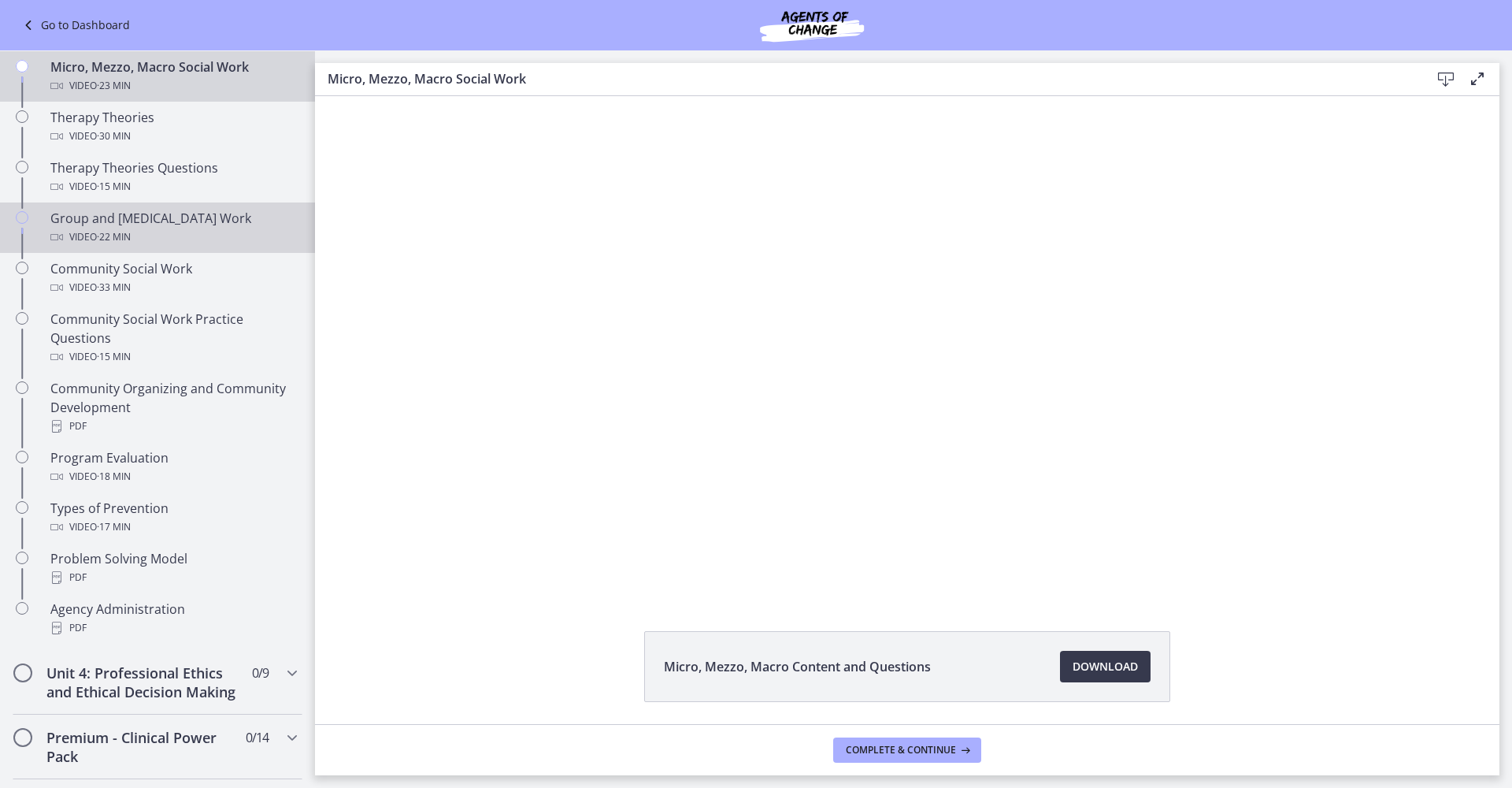
scroll to position [179, 0]
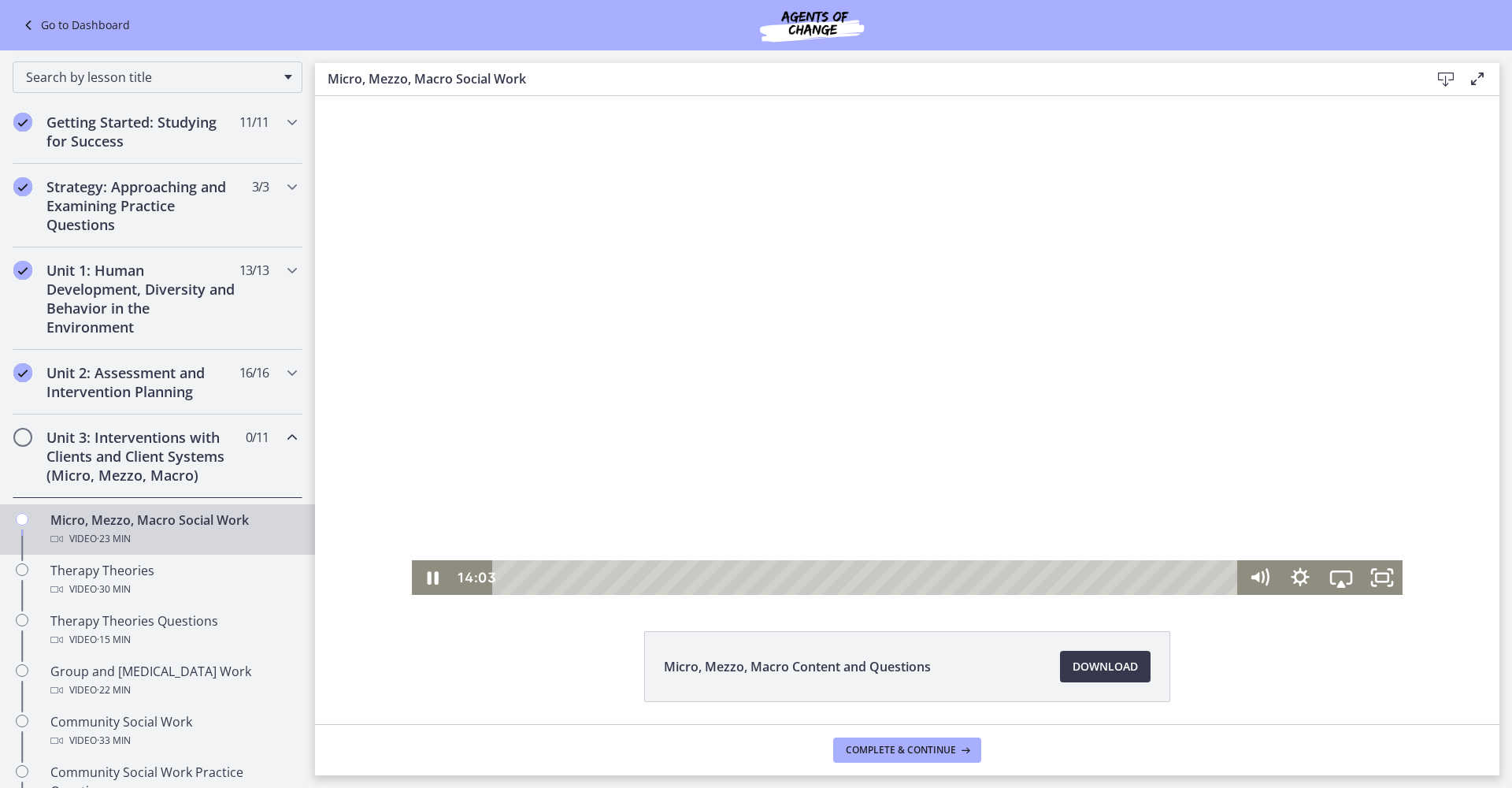
click at [823, 424] on div at bounding box center [907, 346] width 991 height 499
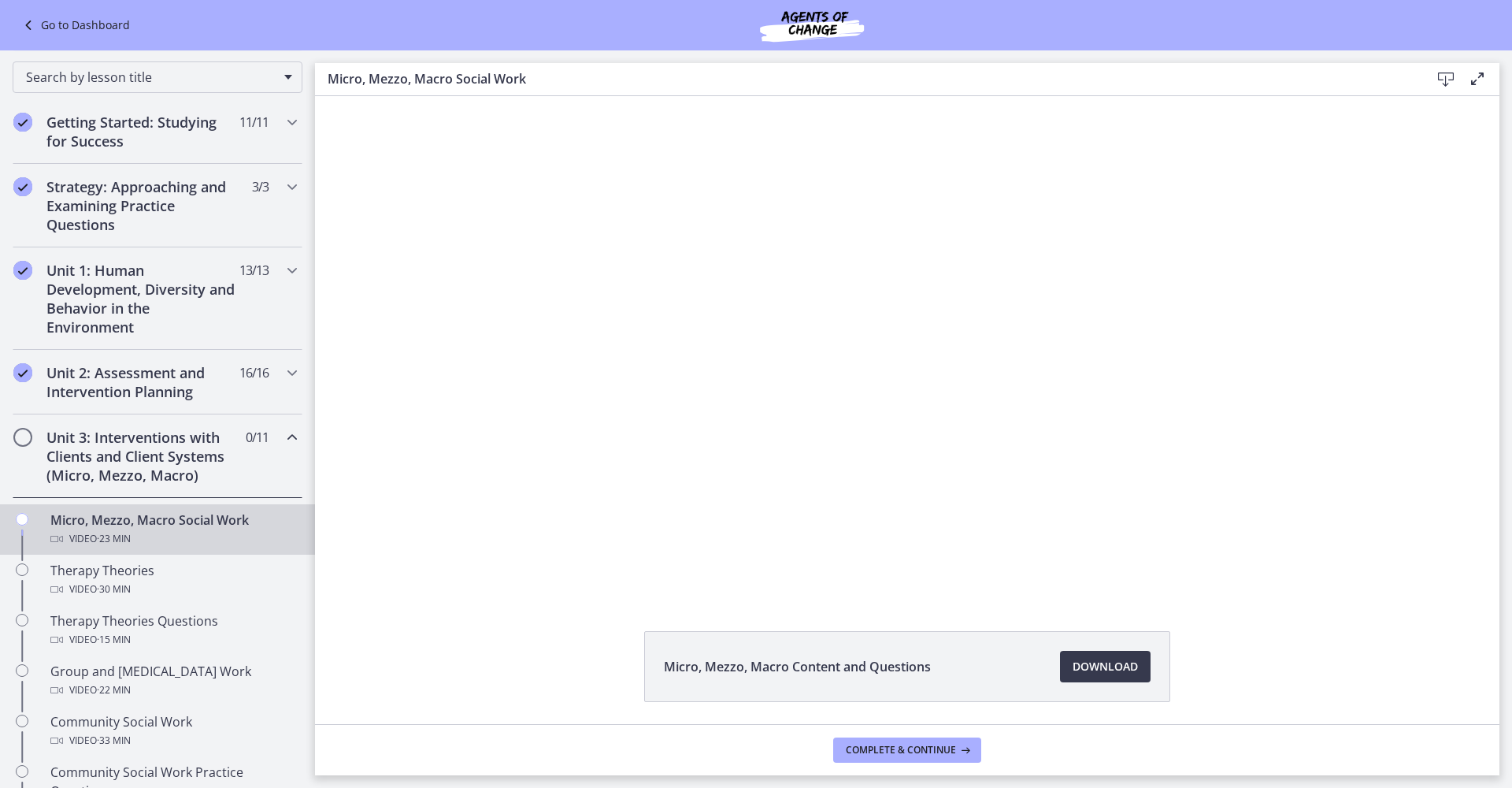
click at [823, 424] on div at bounding box center [907, 346] width 991 height 499
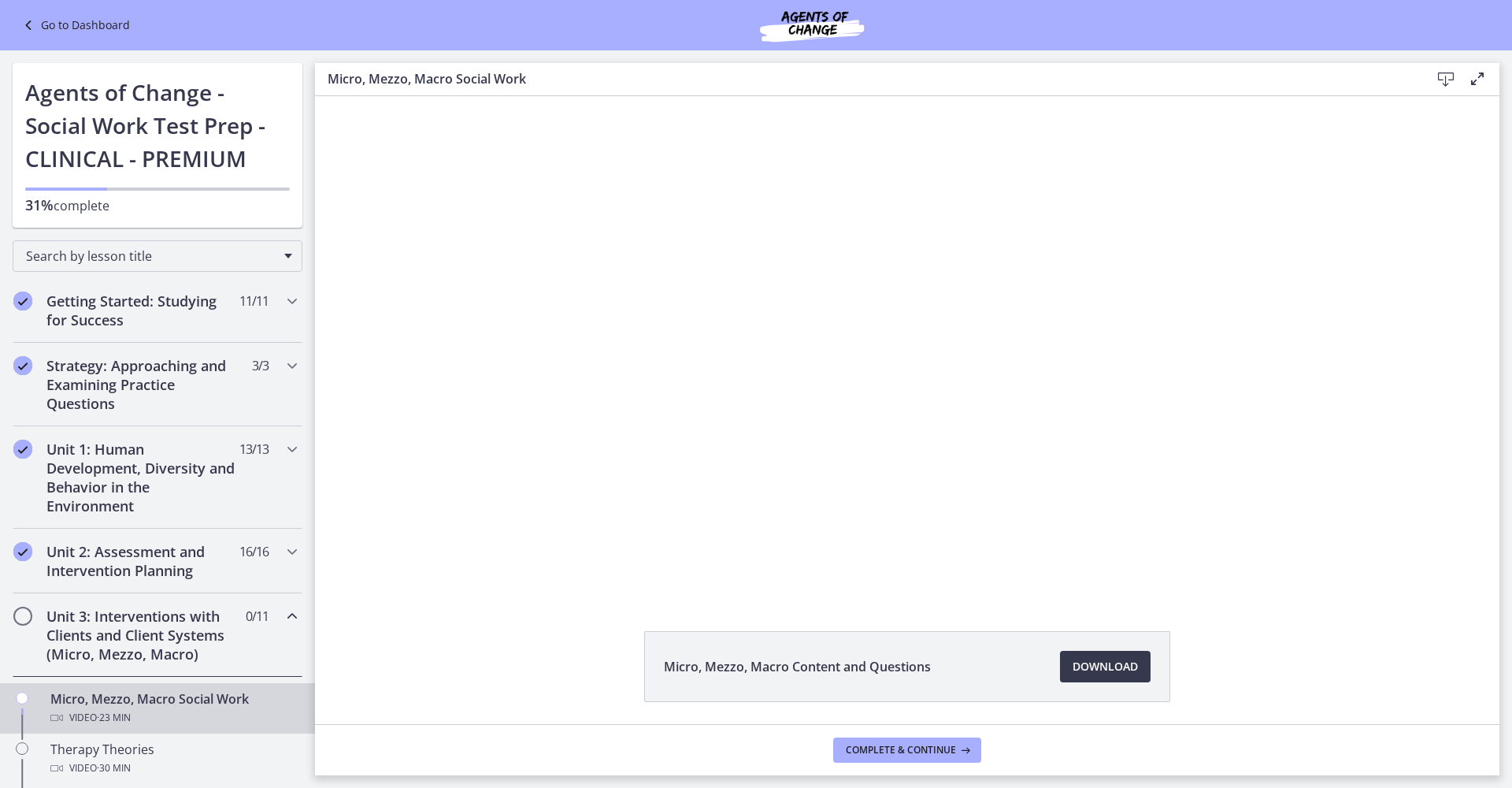
scroll to position [179, 0]
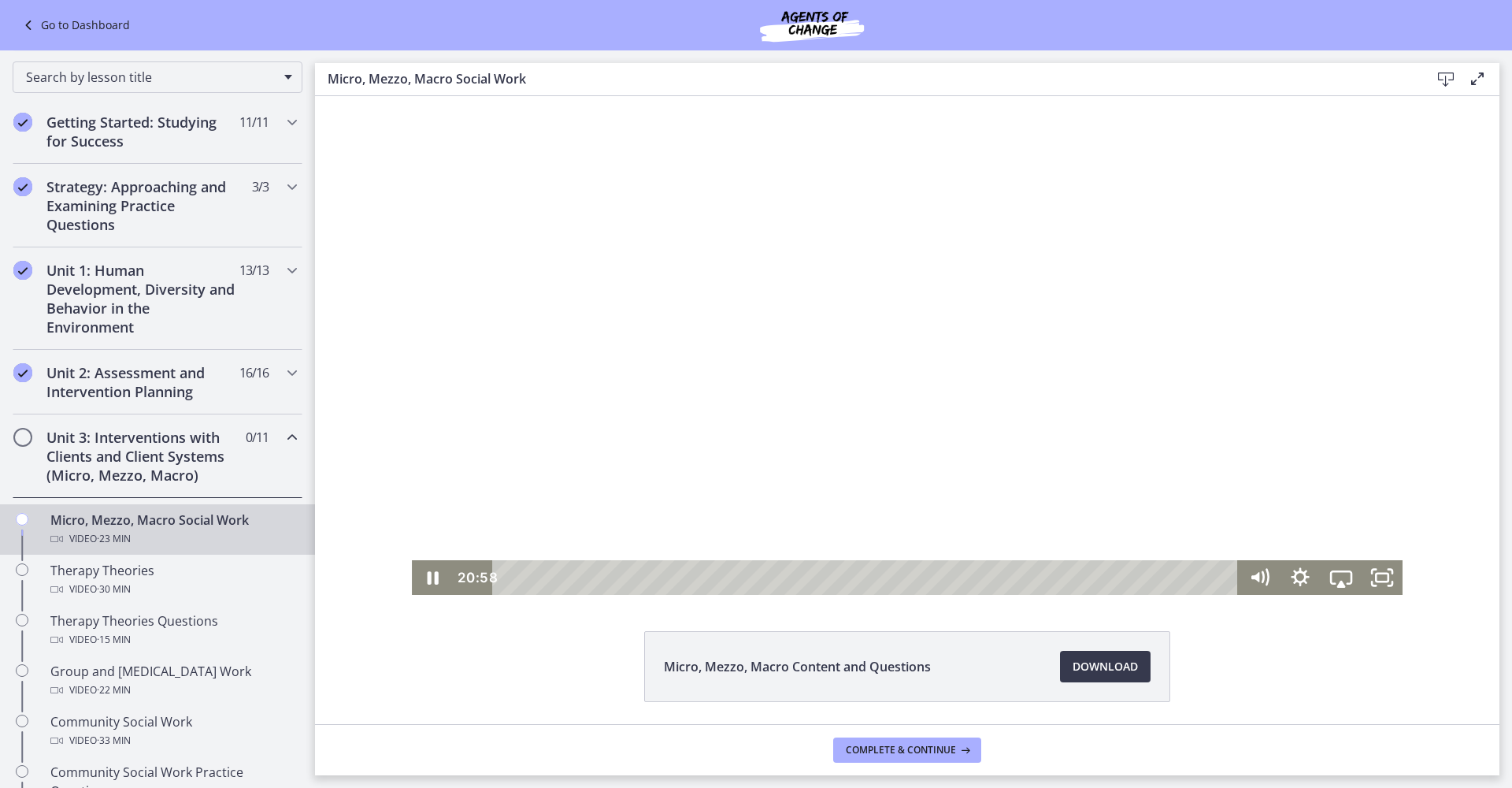
click at [831, 417] on div at bounding box center [907, 346] width 991 height 499
click at [837, 407] on div at bounding box center [907, 346] width 991 height 499
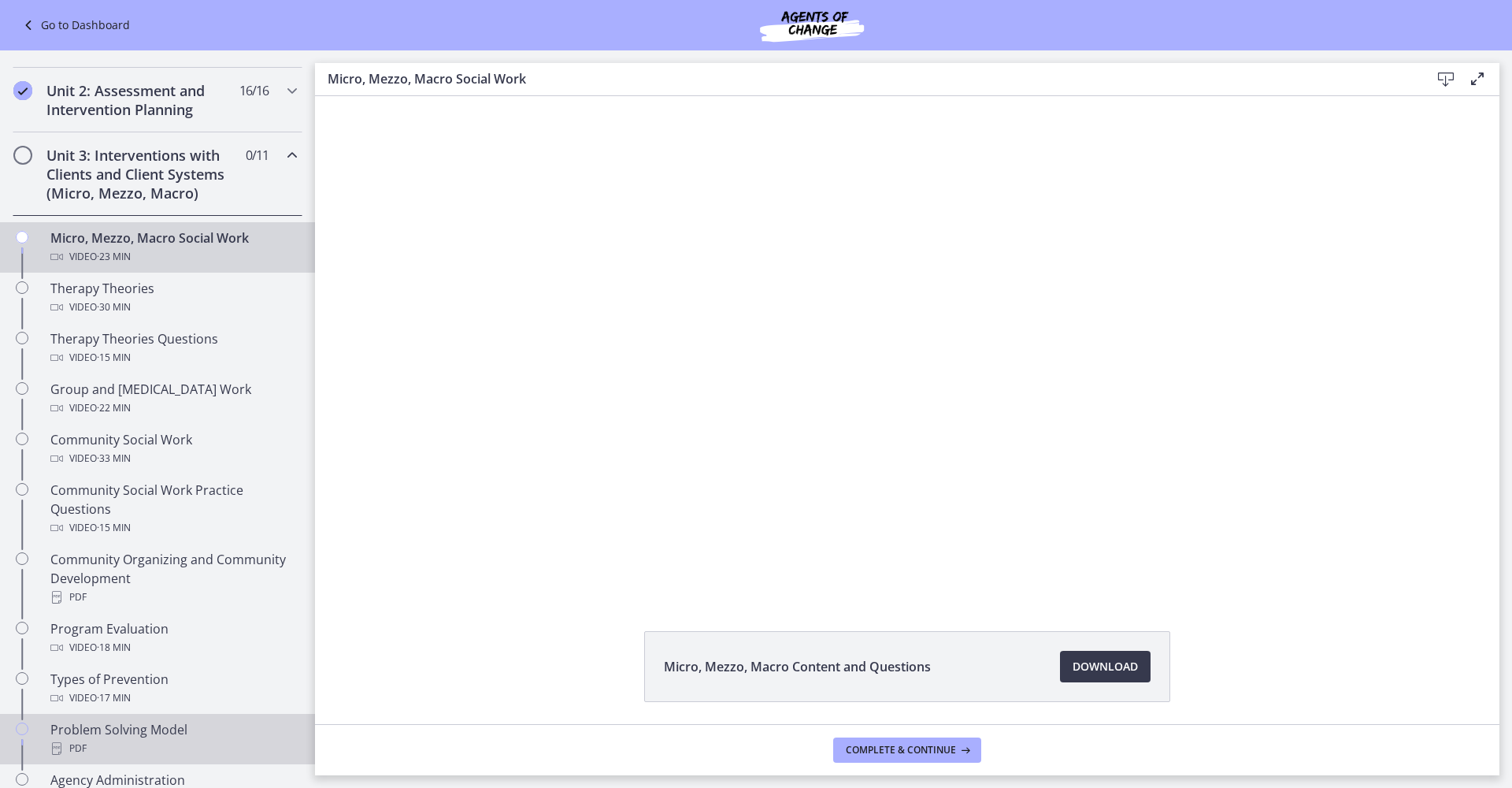
scroll to position [569, 0]
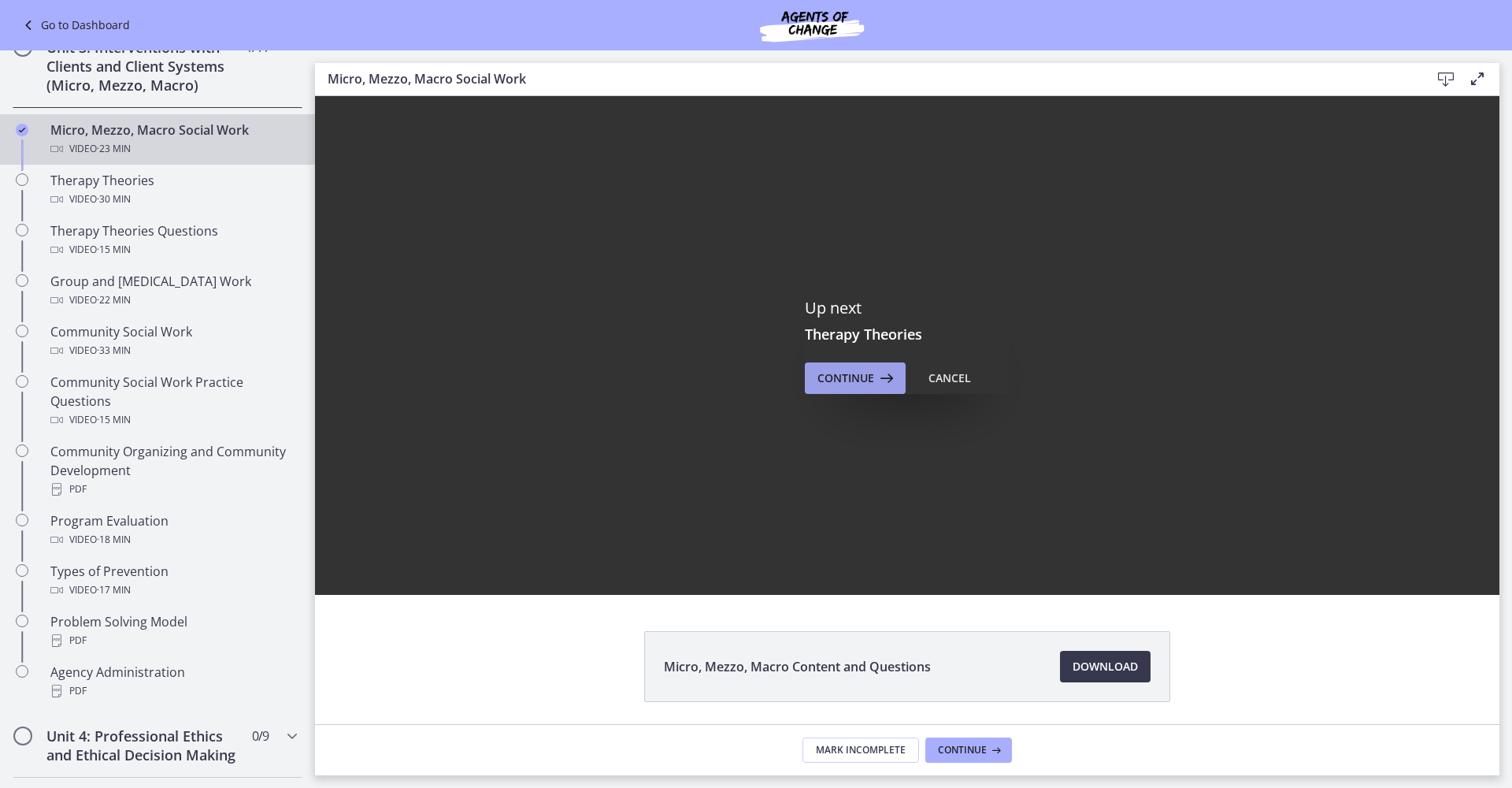
click at [849, 377] on span "Continue" at bounding box center [845, 378] width 56 height 19
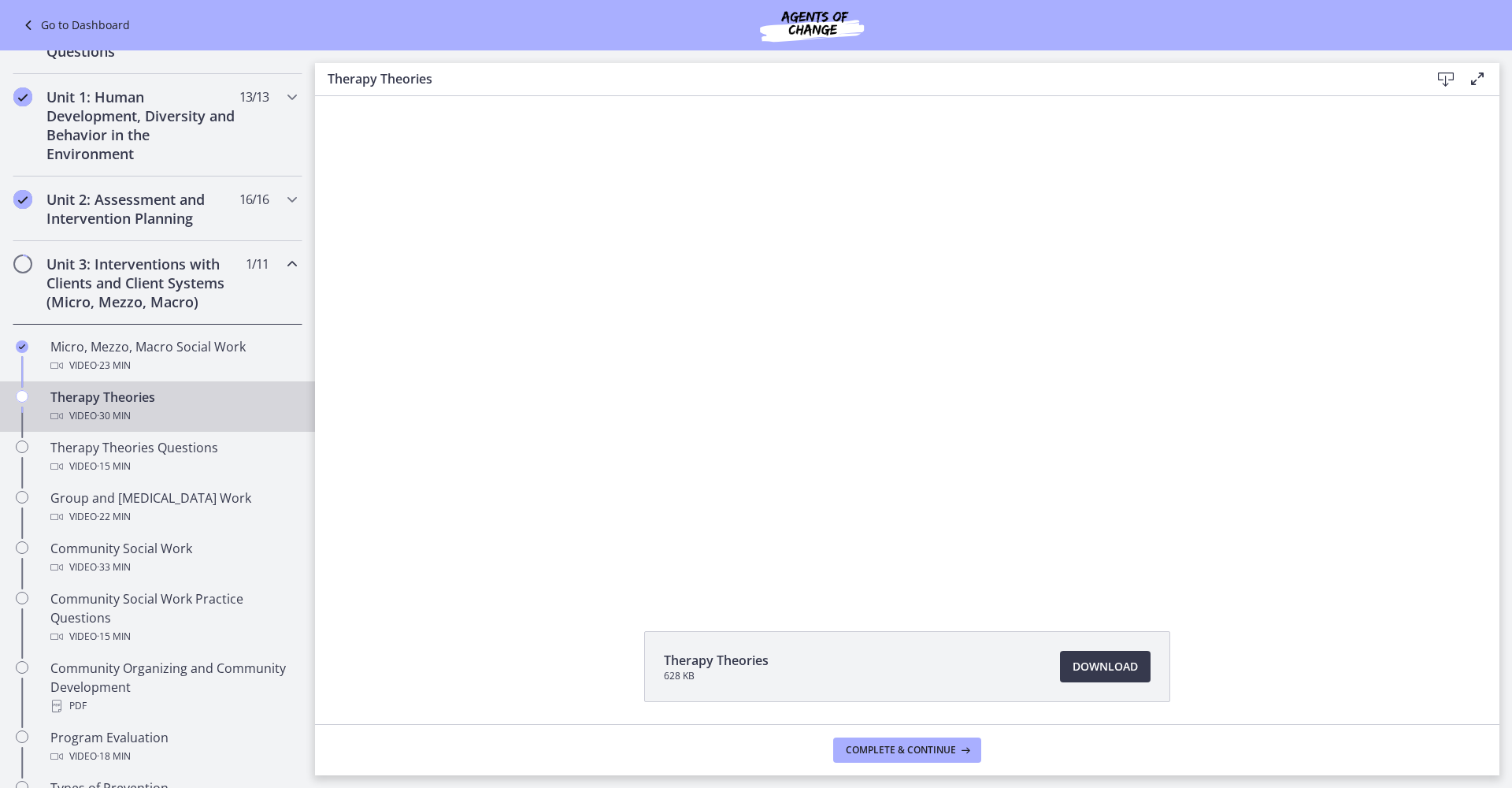
scroll to position [629, 0]
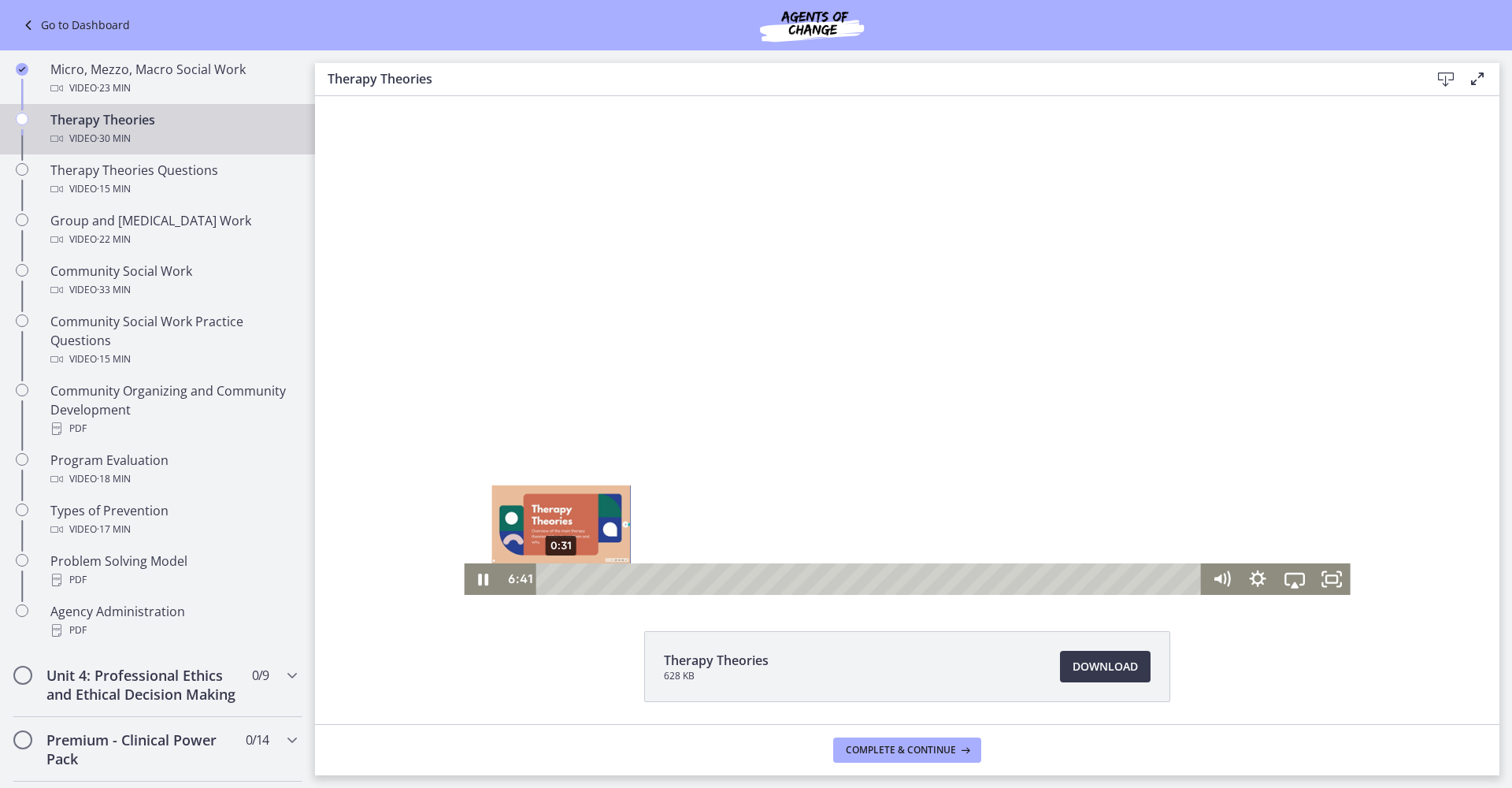
click at [556, 578] on div "0:31" at bounding box center [872, 579] width 643 height 32
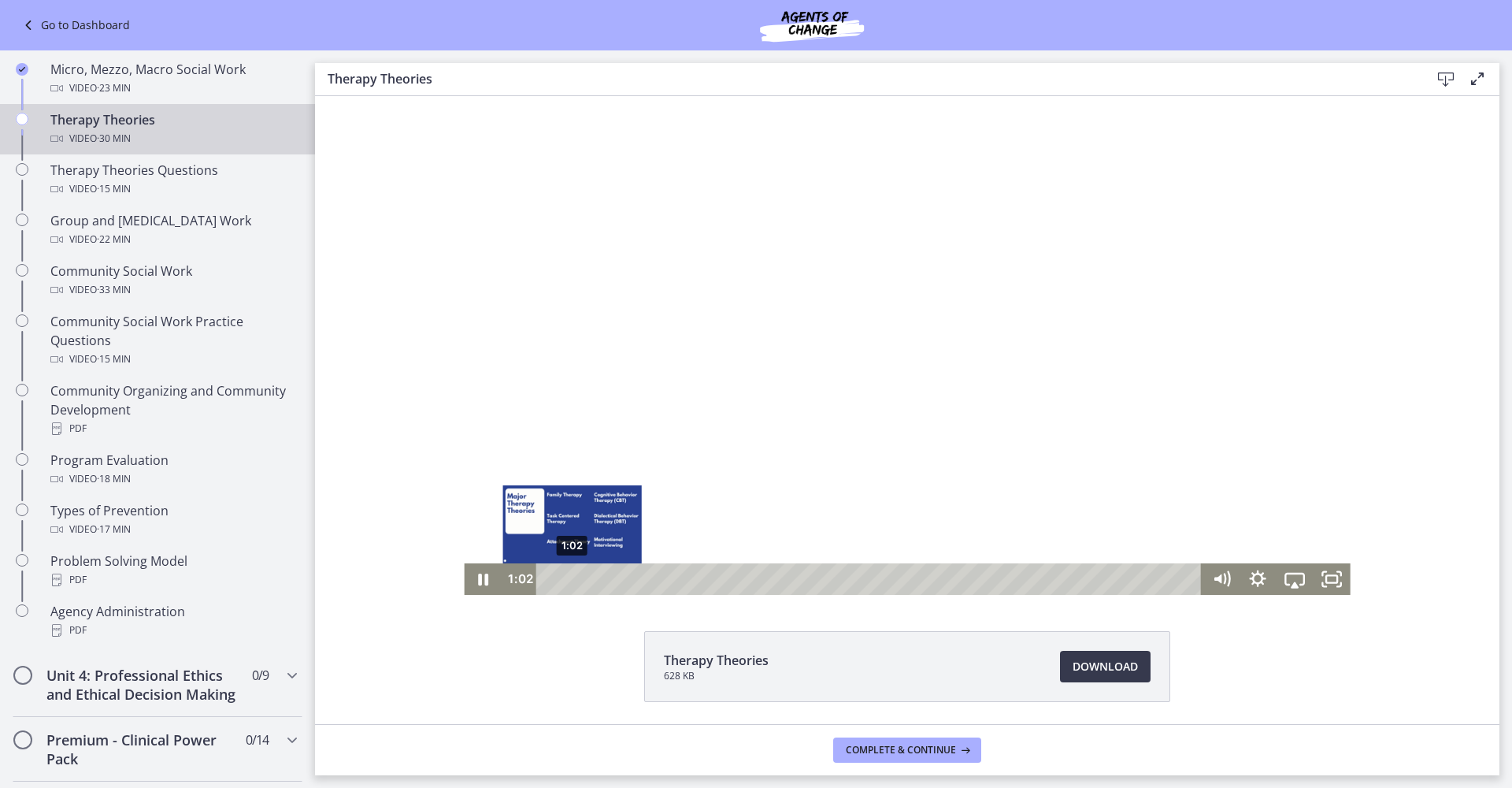
click at [566, 578] on div "1:02" at bounding box center [872, 579] width 643 height 32
click at [578, 577] on div "1:35" at bounding box center [872, 579] width 643 height 32
click at [573, 578] on div "1:19" at bounding box center [872, 579] width 643 height 32
click at [574, 578] on div "Playbar" at bounding box center [578, 579] width 10 height 11
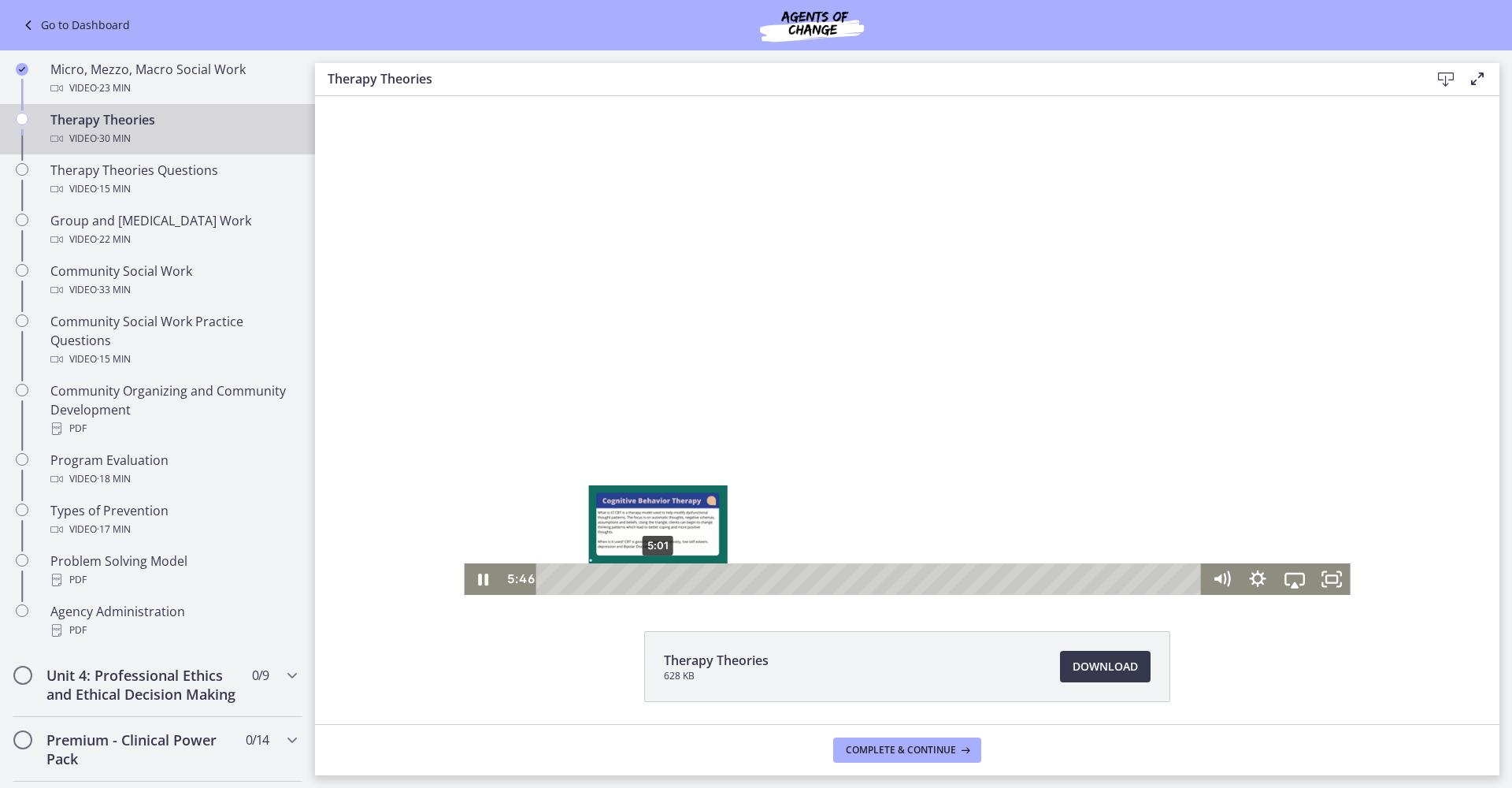
click at [652, 583] on div "5:01" at bounding box center [872, 579] width 643 height 32
click at [627, 578] on div "3:53" at bounding box center [872, 579] width 643 height 32
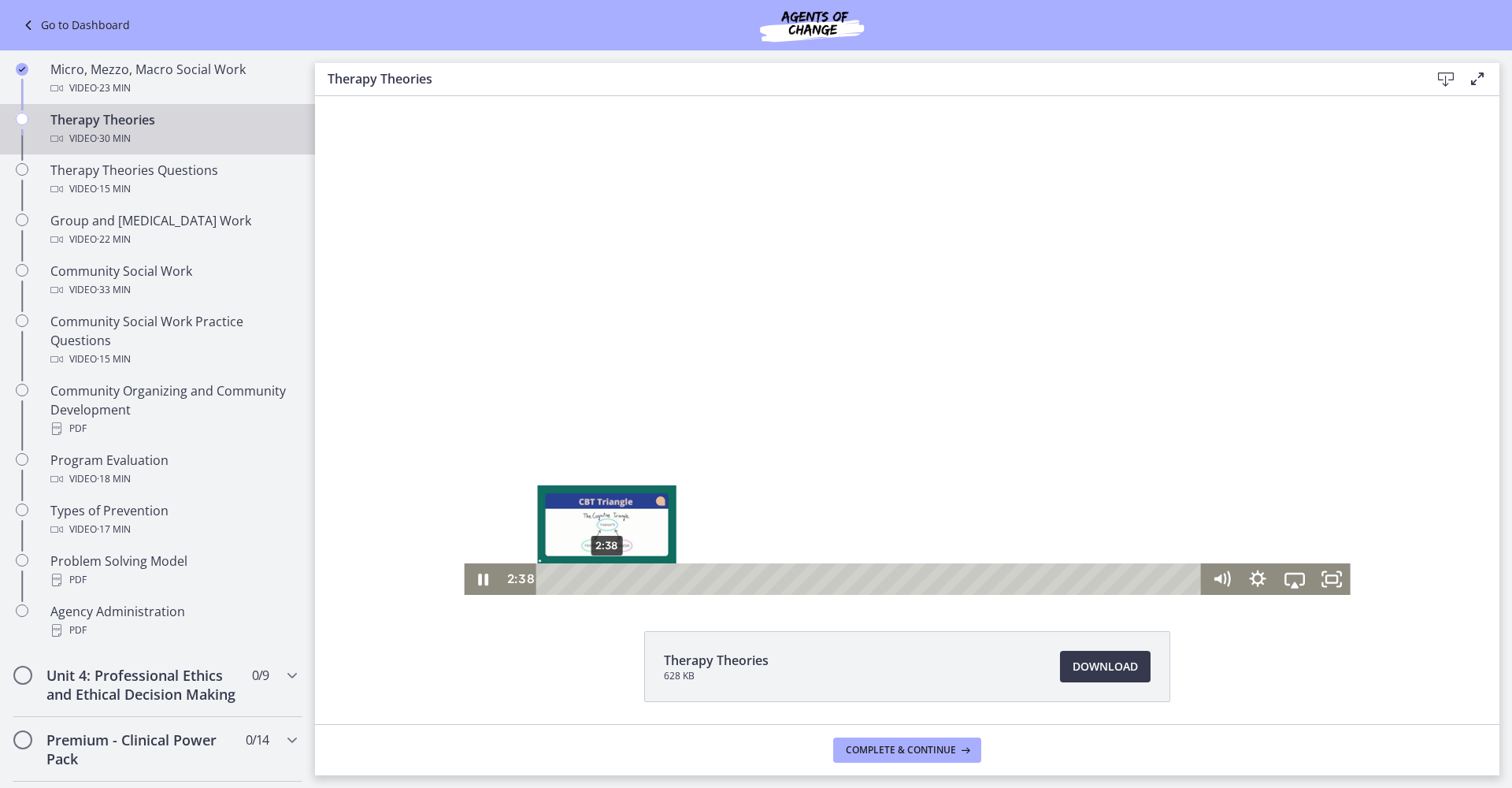
click at [600, 578] on div "2:38" at bounding box center [872, 579] width 643 height 32
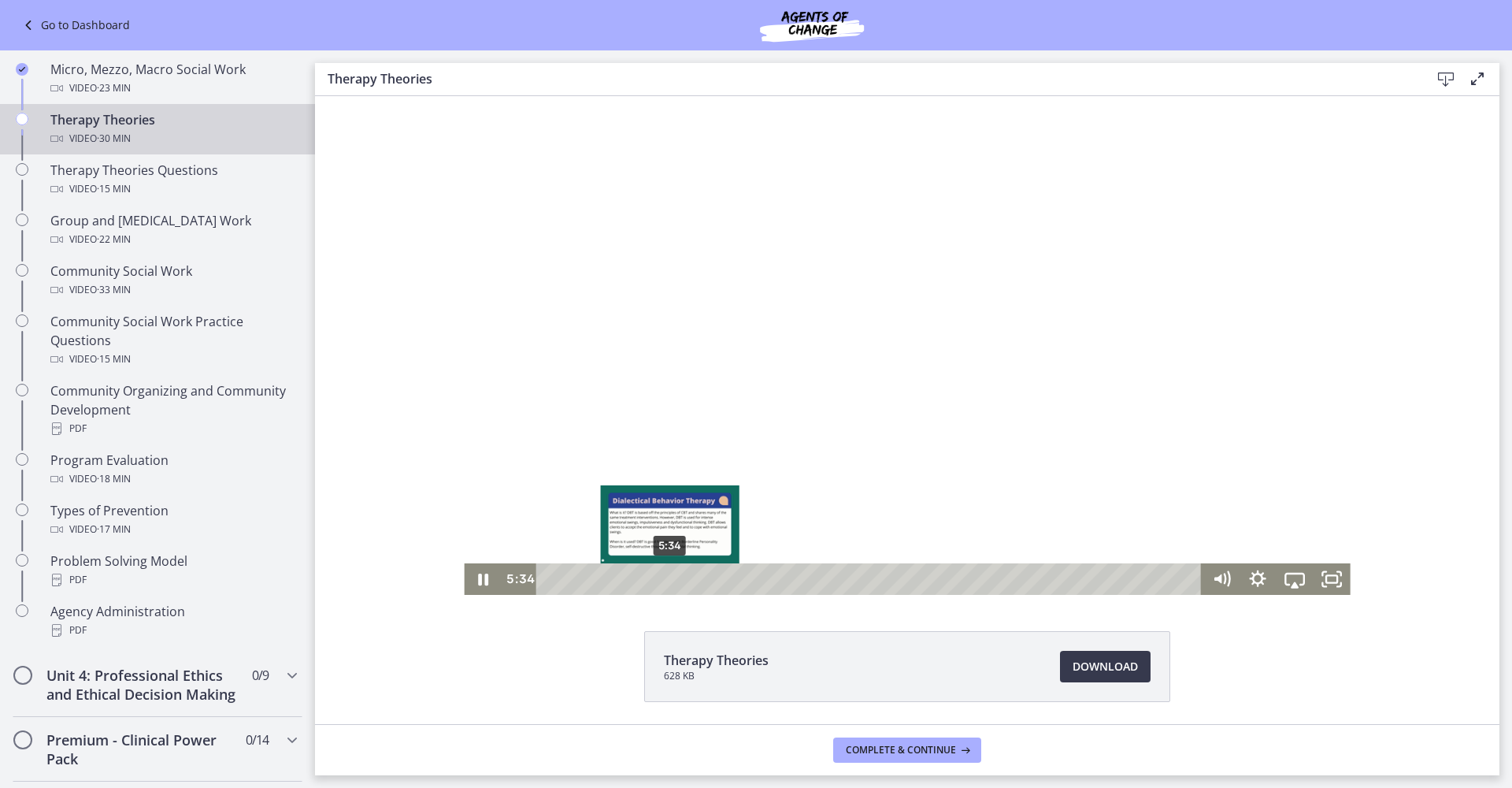
click at [663, 579] on div "5:34" at bounding box center [872, 579] width 643 height 32
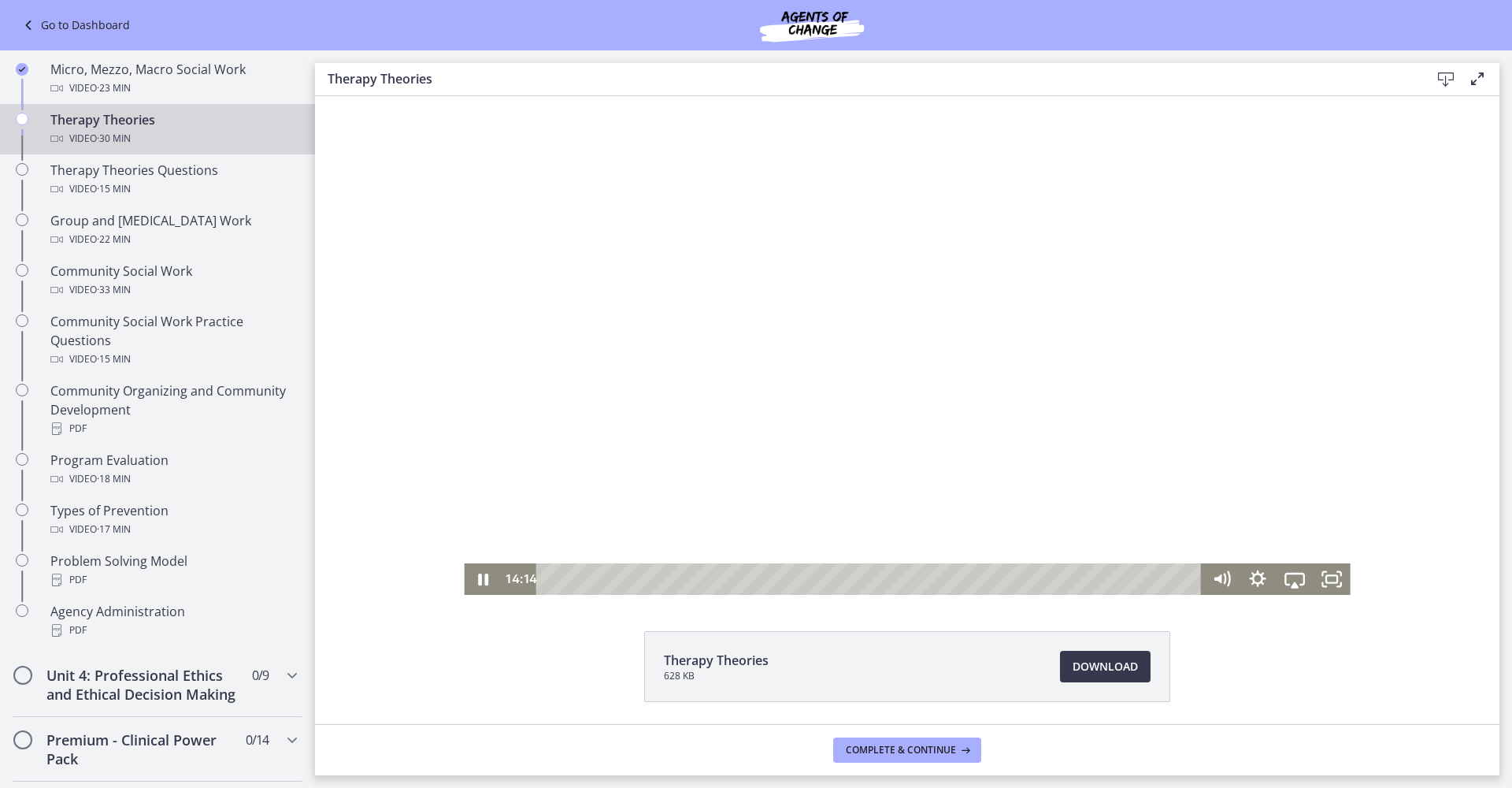
click at [874, 422] on div at bounding box center [907, 346] width 886 height 499
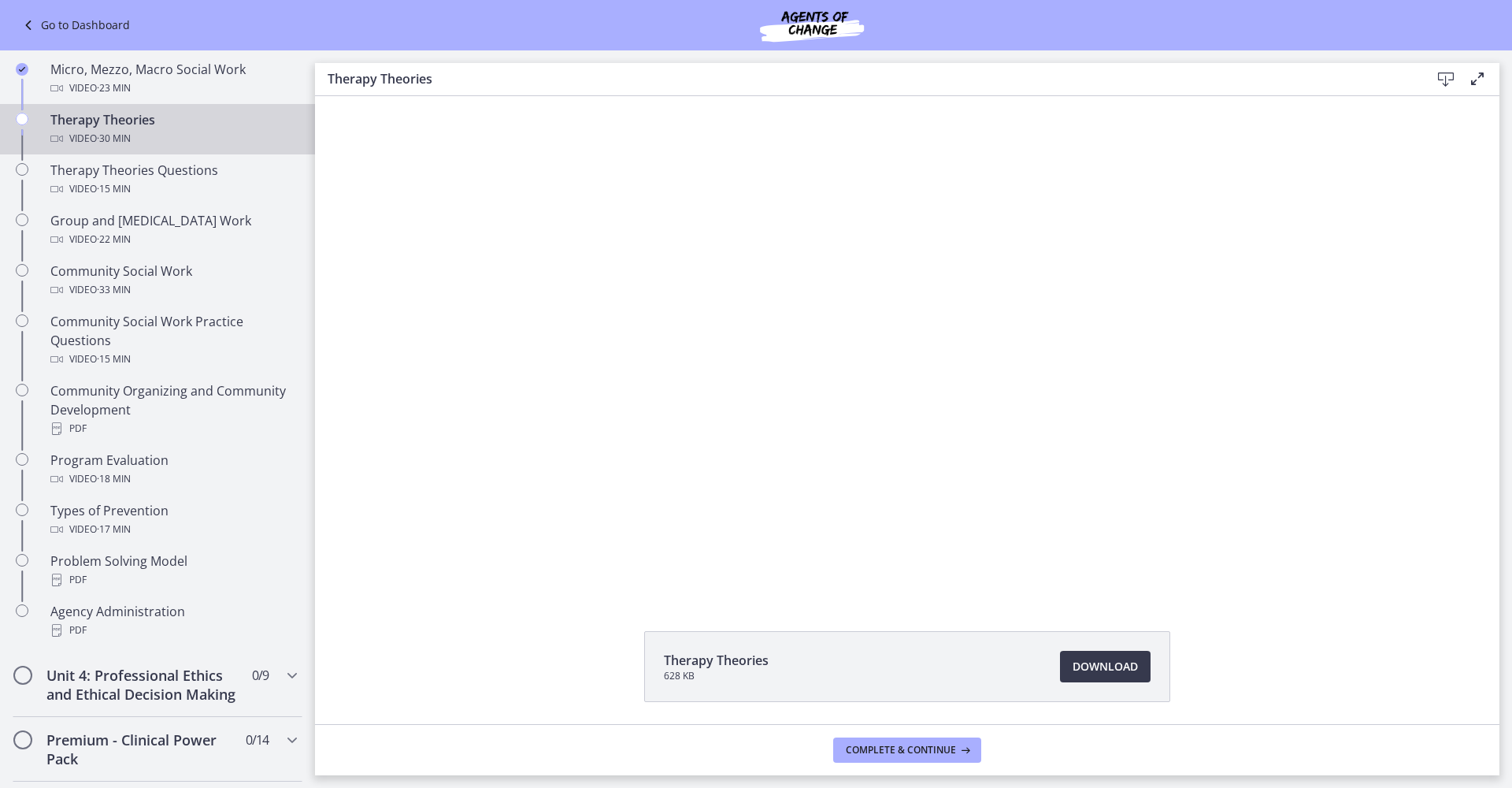
click at [864, 405] on div at bounding box center [907, 346] width 886 height 499
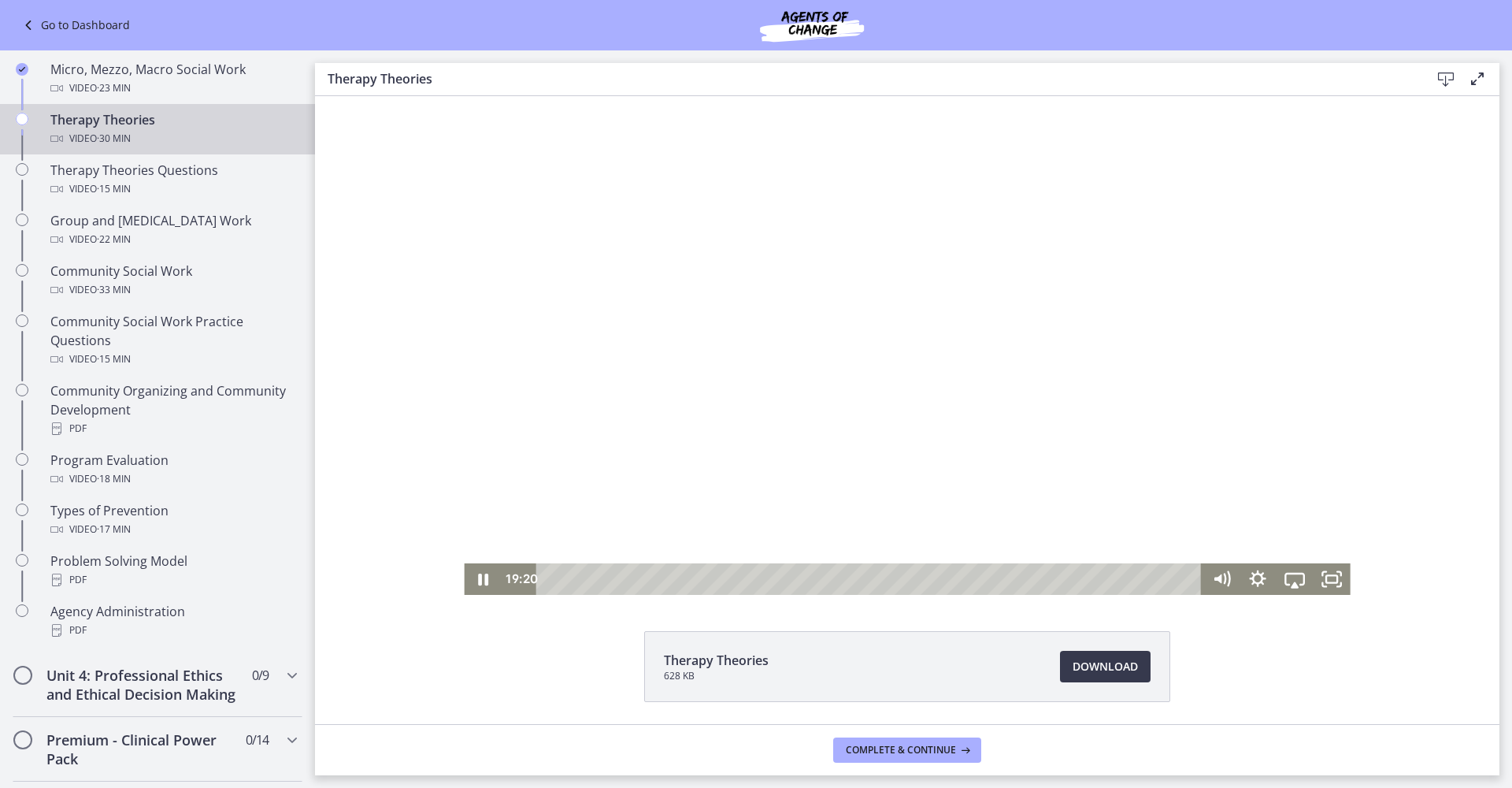
click at [826, 313] on div at bounding box center [907, 346] width 886 height 499
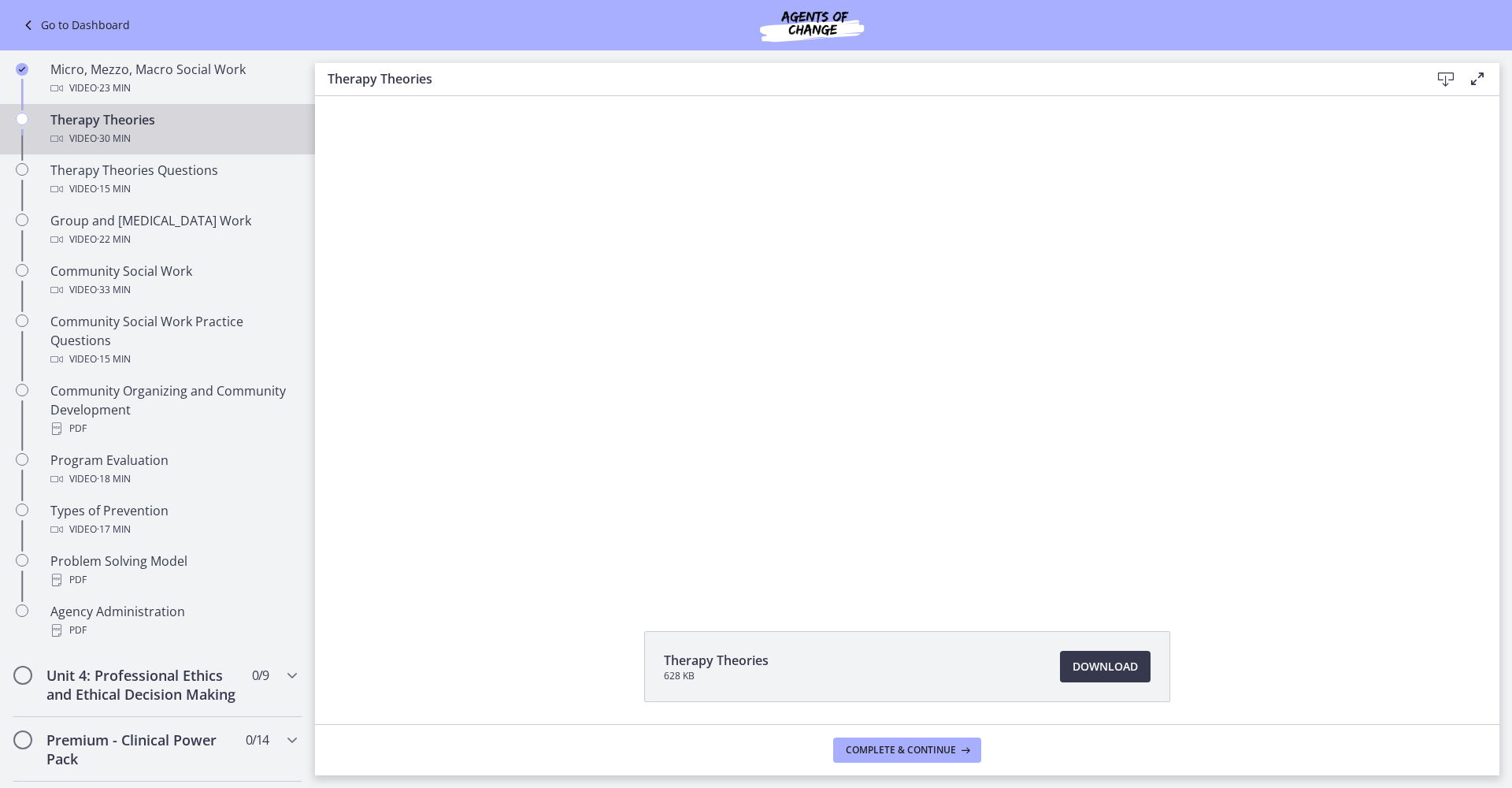
click at [1324, 34] on div "Go to Dashboard" at bounding box center [756, 25] width 1512 height 51
